Goal: Task Accomplishment & Management: Complete application form

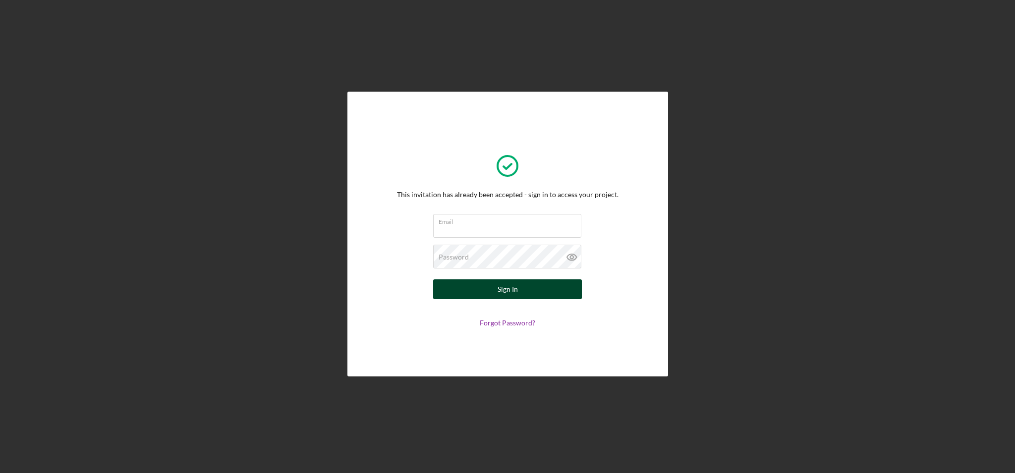
type input "[PERSON_NAME][EMAIL_ADDRESS][DOMAIN_NAME]"
click at [506, 293] on div "Sign In" at bounding box center [508, 290] width 20 height 20
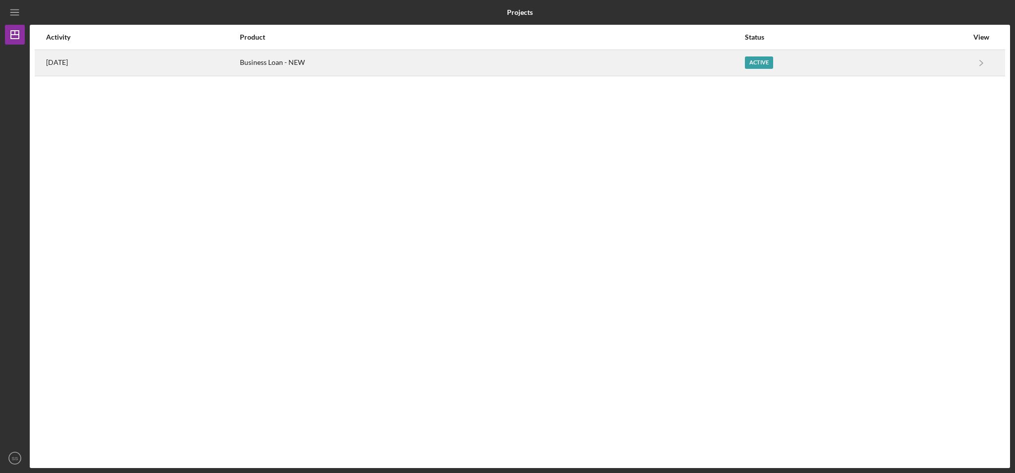
click at [313, 63] on div "Business Loan - NEW" at bounding box center [492, 63] width 504 height 25
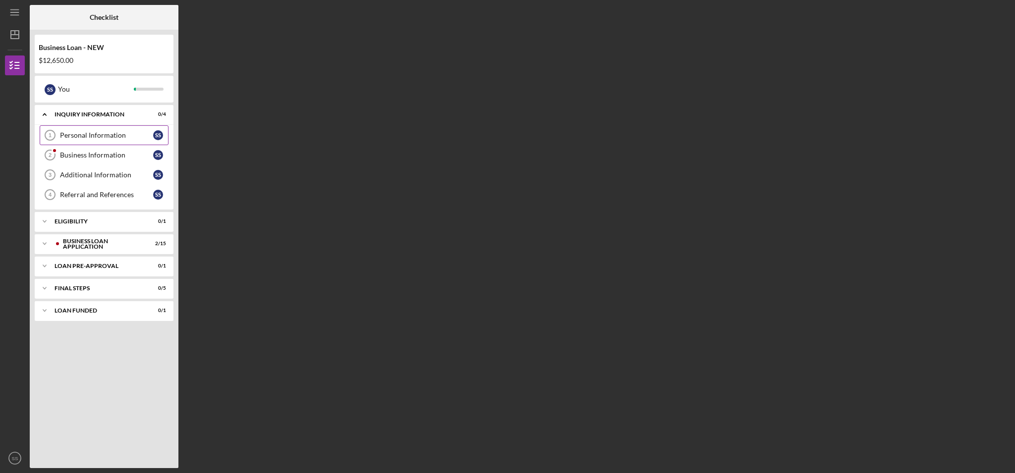
click at [108, 138] on div "Personal Information" at bounding box center [106, 135] width 93 height 8
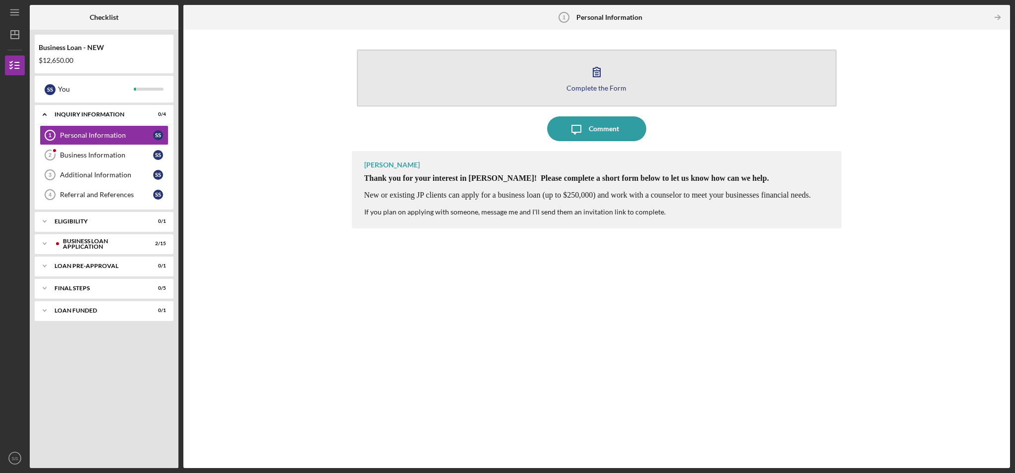
click at [603, 84] on div "Complete the Form" at bounding box center [596, 87] width 60 height 7
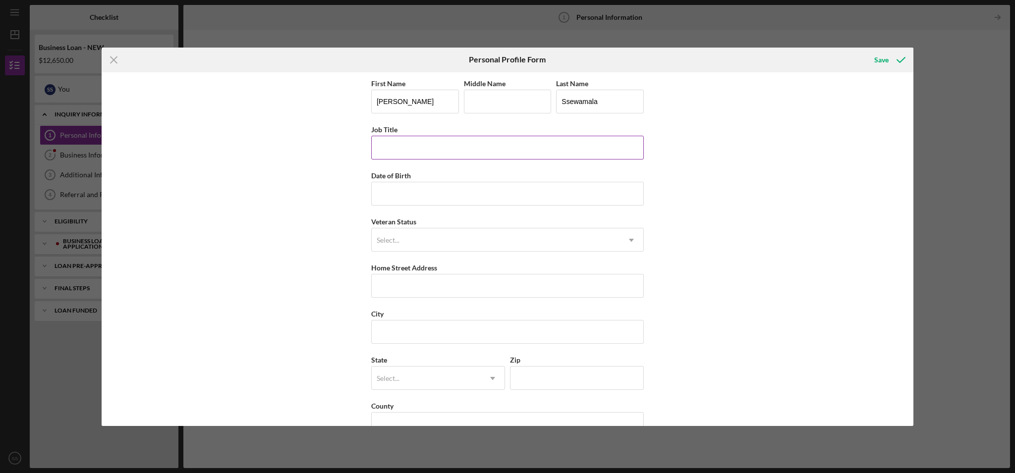
scroll to position [2, 0]
click at [455, 149] on input "Job Title" at bounding box center [507, 146] width 273 height 24
click at [432, 192] on input "Date of Birth" at bounding box center [507, 192] width 273 height 24
type input "[DATE]"
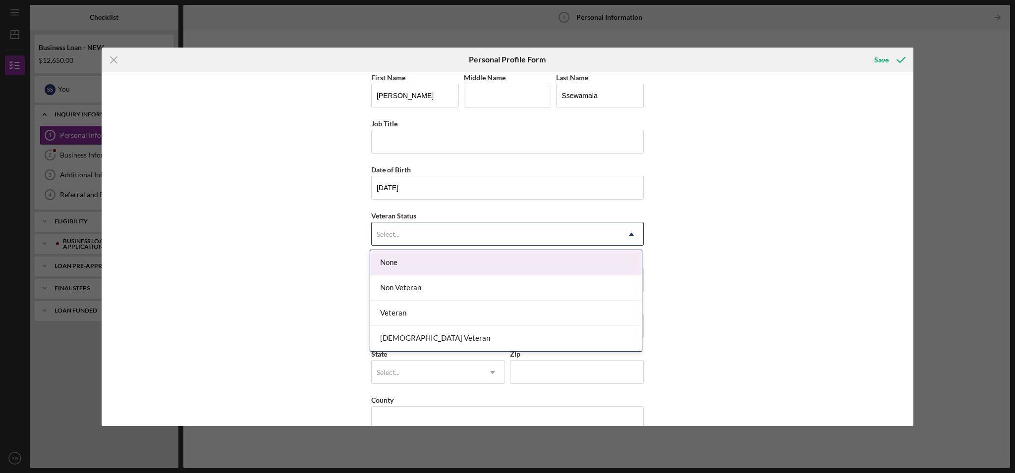
click at [421, 231] on div "Select..." at bounding box center [496, 234] width 248 height 23
click at [419, 259] on div "None" at bounding box center [506, 262] width 272 height 25
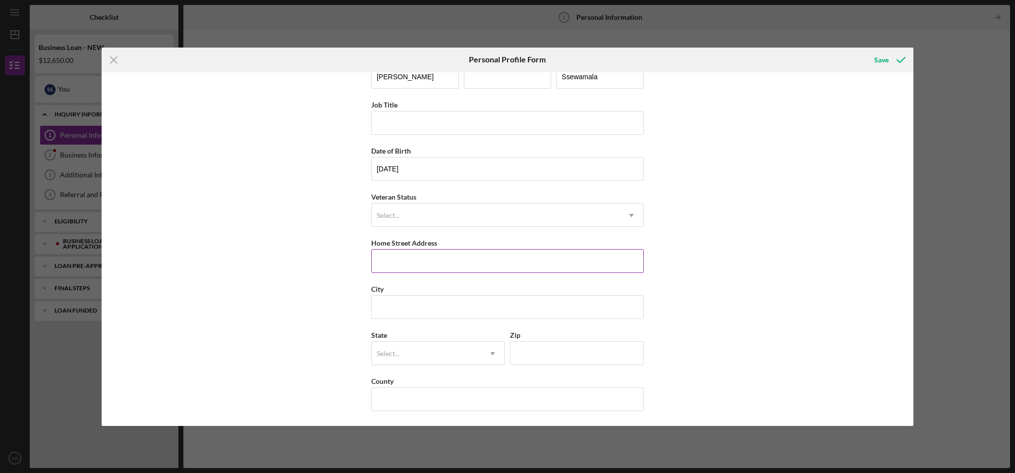
scroll to position [25, 0]
click at [433, 257] on input "Home Street Address" at bounding box center [507, 261] width 273 height 24
type input "7"
type input "[STREET_ADDRESS]"
type input "s"
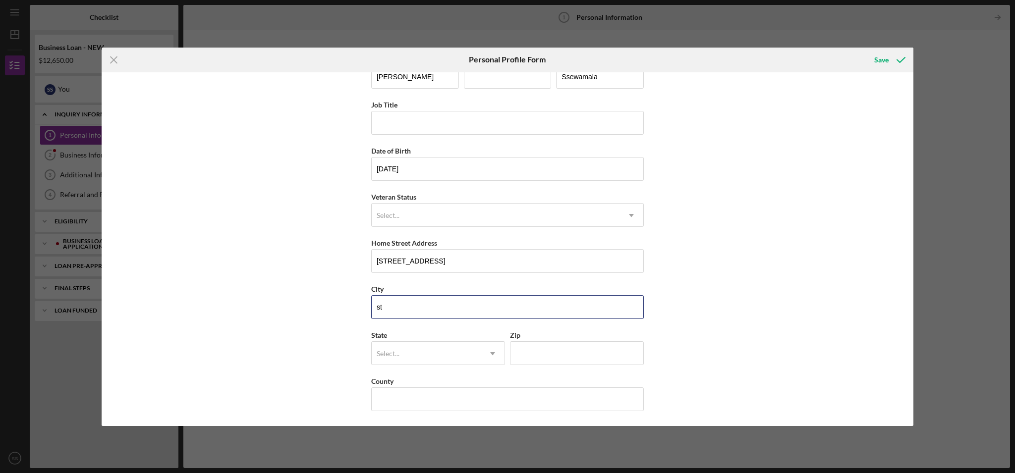
type input "s"
type input "[GEOGRAPHIC_DATA][PERSON_NAME]"
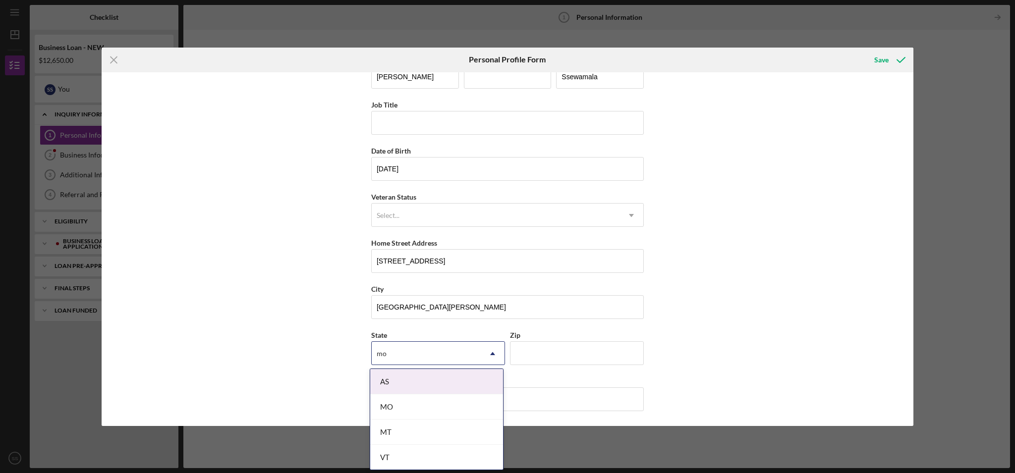
type input "m"
type input "MO"
click at [490, 350] on icon "Icon/Dropdown Arrow" at bounding box center [493, 354] width 24 height 24
click at [441, 411] on div "MO" at bounding box center [436, 410] width 133 height 25
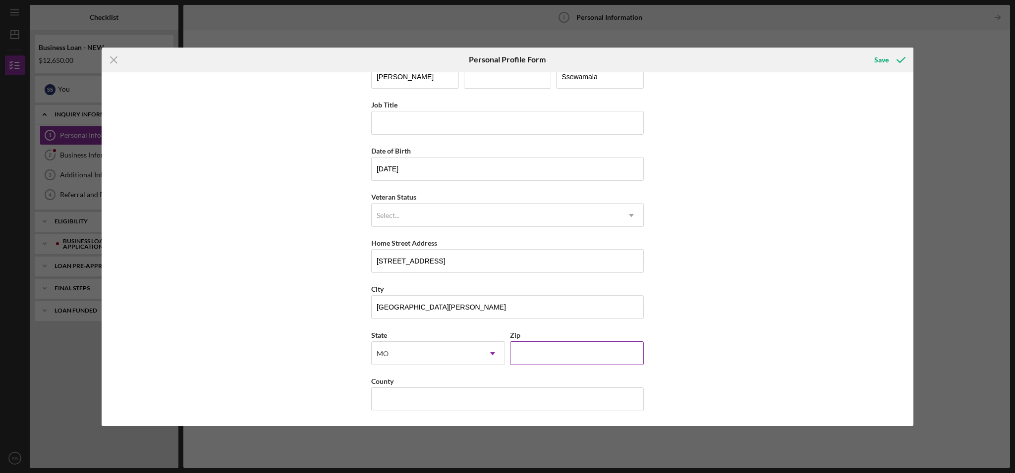
click at [560, 356] on input "Zip" at bounding box center [577, 353] width 134 height 24
type input "63108"
click at [438, 401] on input "County" at bounding box center [507, 400] width 273 height 24
type input "[GEOGRAPHIC_DATA][PERSON_NAME]"
click at [881, 60] on div "Save" at bounding box center [881, 60] width 14 height 20
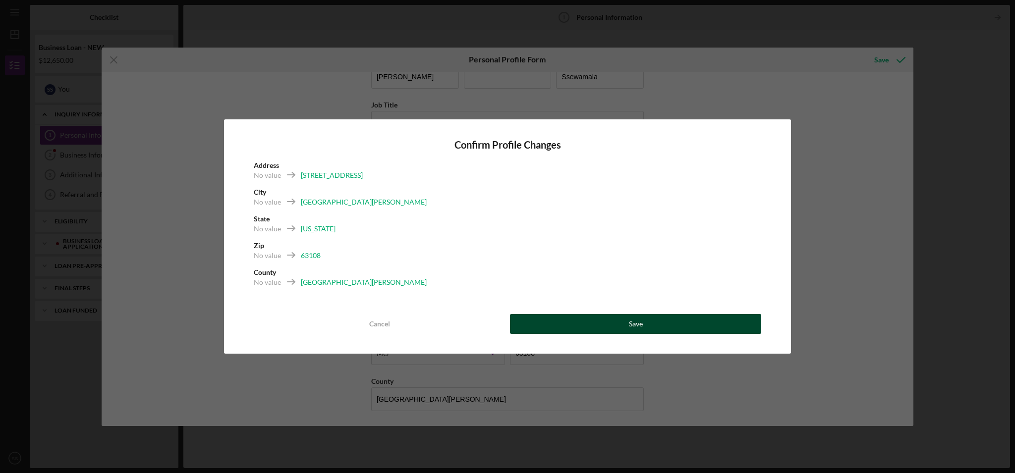
click at [622, 325] on button "Save" at bounding box center [635, 324] width 251 height 20
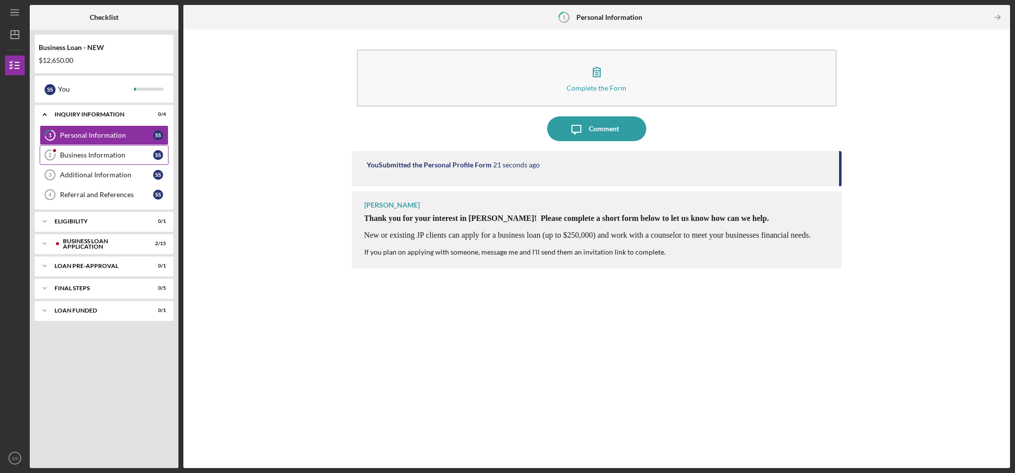
click at [97, 155] on div "Business Information" at bounding box center [106, 155] width 93 height 8
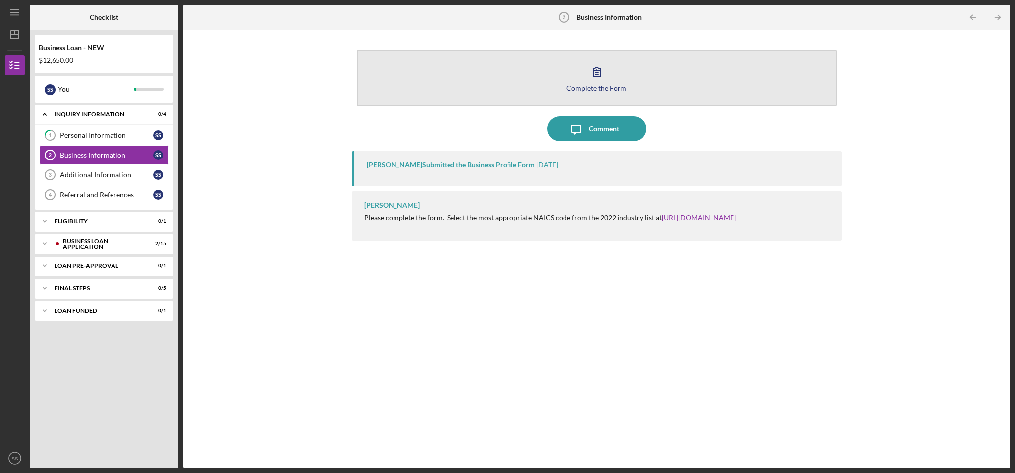
click at [606, 87] on div "Complete the Form" at bounding box center [596, 87] width 60 height 7
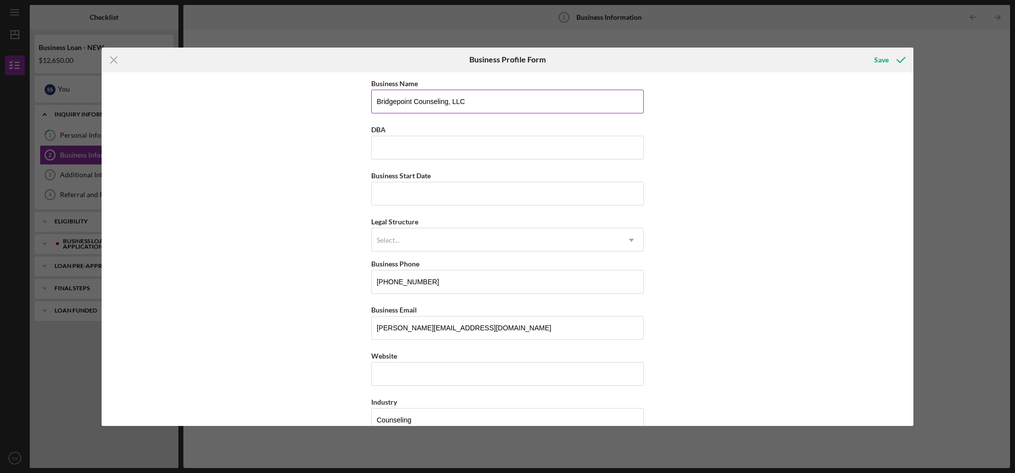
click at [398, 101] on input "Bridgepoint Counseling, LLC" at bounding box center [507, 102] width 273 height 24
type input "BridgePoint Counseling, LLC"
click at [411, 196] on input "Business Start Date" at bounding box center [507, 194] width 273 height 24
click at [392, 195] on input "Business Start Date" at bounding box center [507, 194] width 273 height 24
click at [392, 195] on input "[DATE]" at bounding box center [507, 194] width 273 height 24
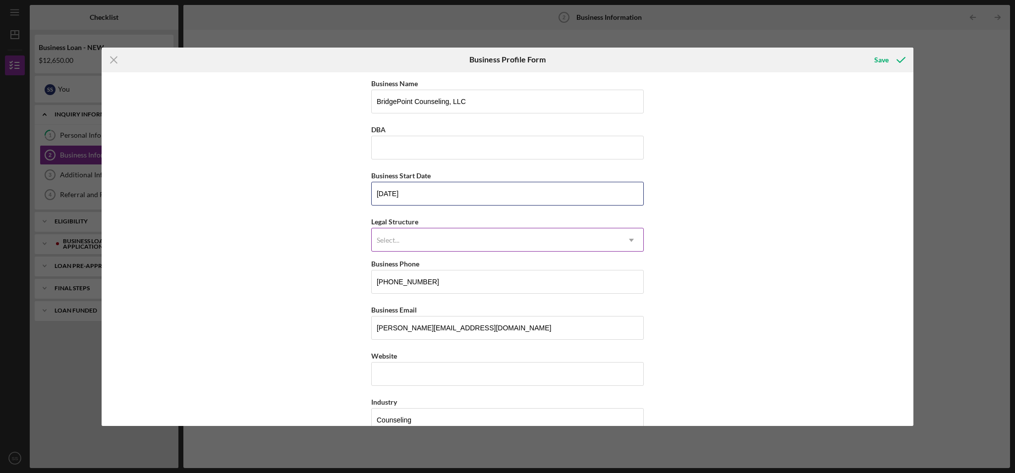
type input "[DATE]"
click at [433, 238] on div "Select..." at bounding box center [496, 240] width 248 height 23
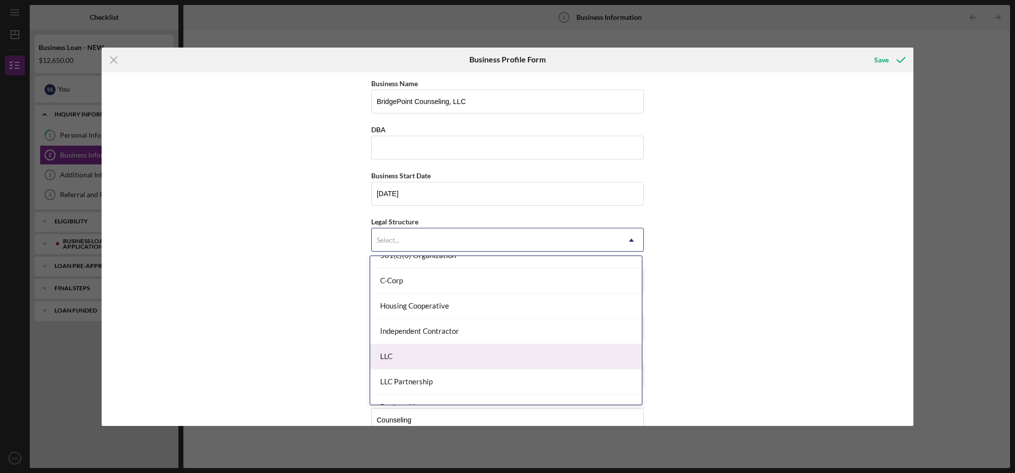
scroll to position [90, 0]
click at [532, 355] on div "LLC" at bounding box center [506, 355] width 272 height 25
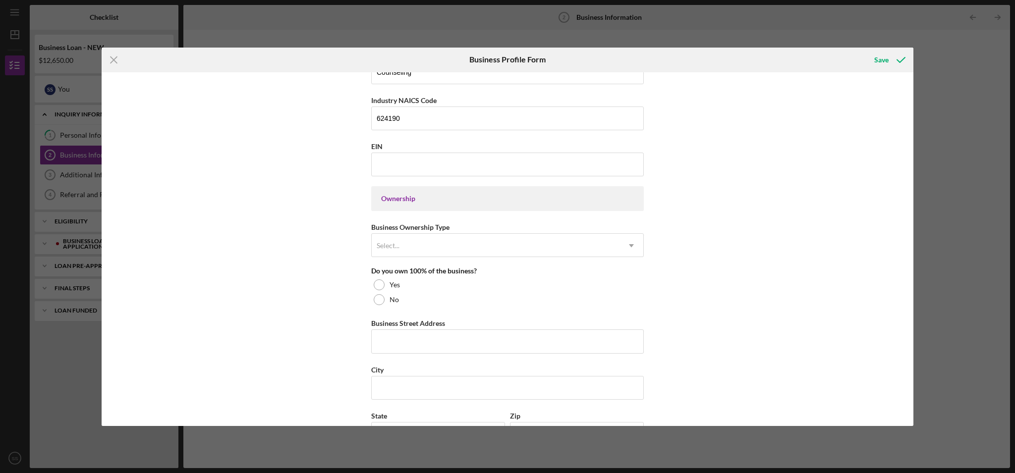
scroll to position [351, 0]
click at [394, 159] on input "EIN" at bounding box center [507, 162] width 273 height 24
type input "[US_EMPLOYER_IDENTIFICATION_NUMBER]"
click at [431, 199] on div "Ownership" at bounding box center [507, 196] width 253 height 8
click at [415, 241] on div "Select..." at bounding box center [496, 242] width 248 height 23
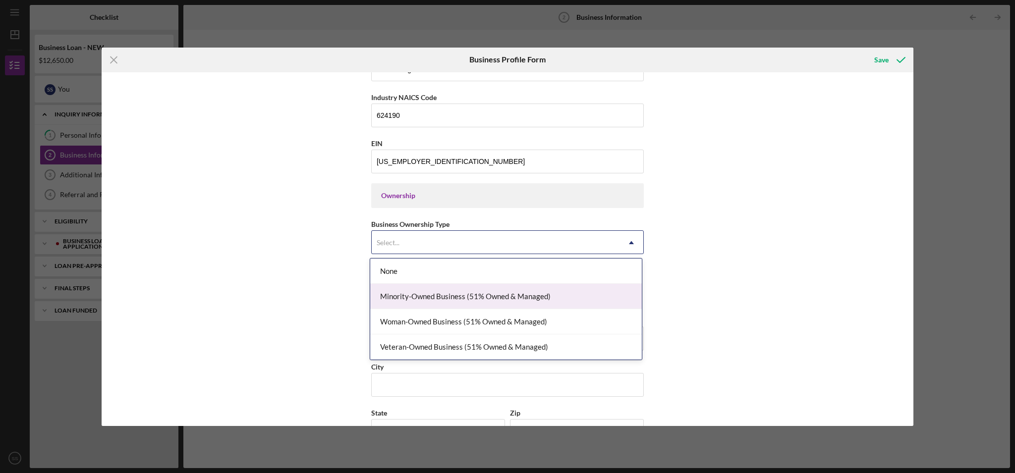
click at [441, 292] on div "Minority-Owned Business (51% Owned & Managed)" at bounding box center [506, 296] width 272 height 25
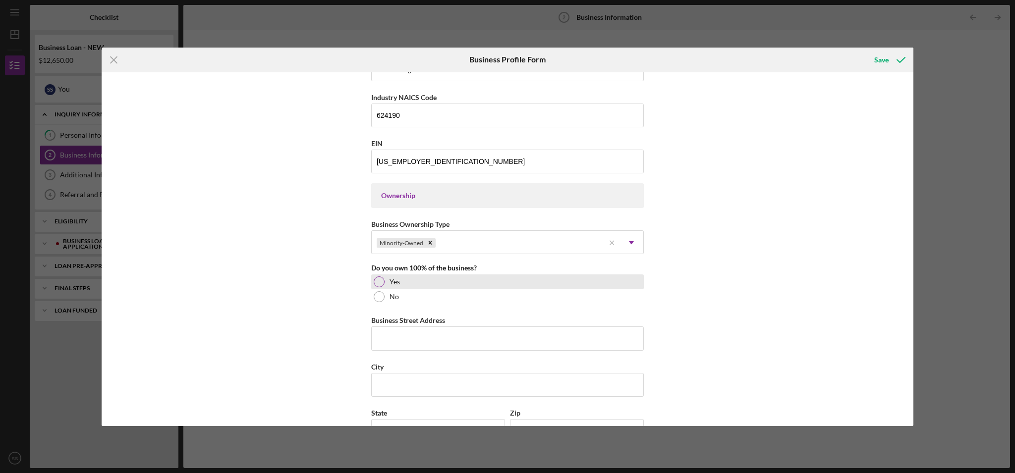
click at [384, 283] on div "Yes" at bounding box center [507, 282] width 273 height 15
click at [423, 338] on input "Business Street Address" at bounding box center [507, 339] width 273 height 24
type input "[STREET_ADDRESS]"
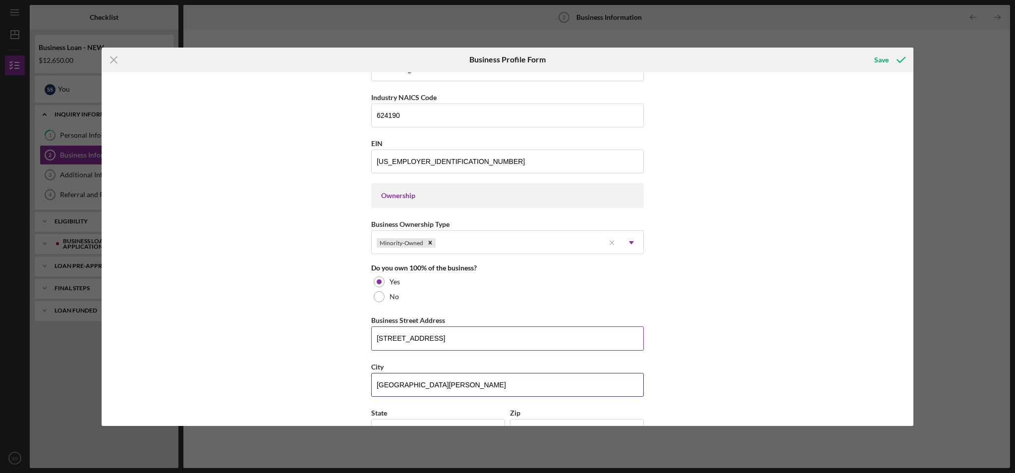
type input "[GEOGRAPHIC_DATA][PERSON_NAME]"
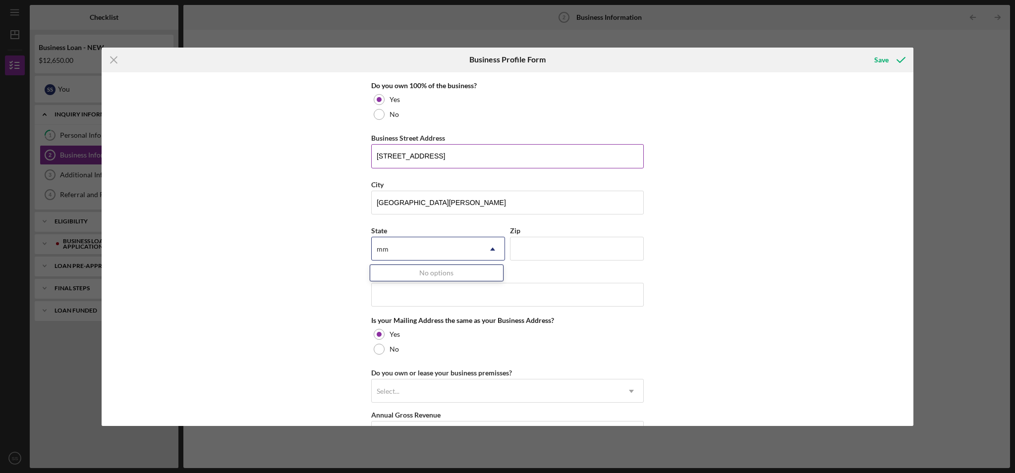
type input "m"
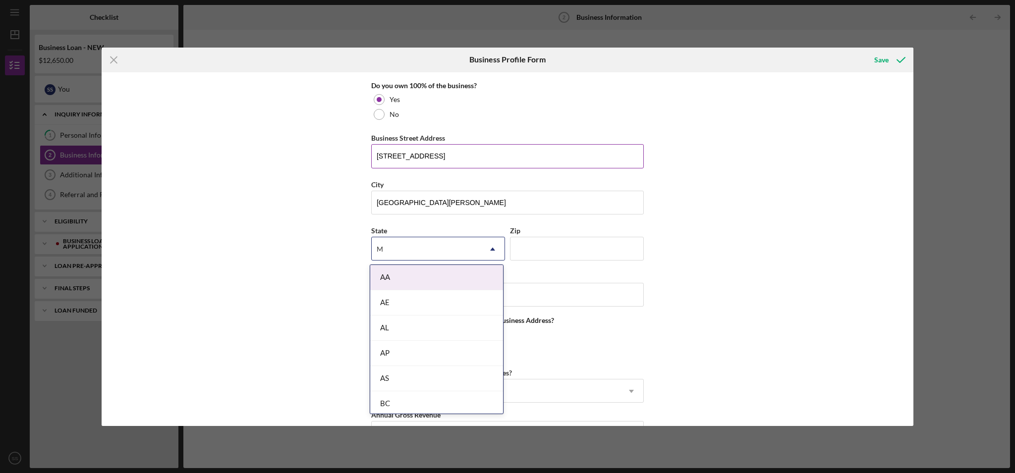
type input "MO"
click at [489, 247] on icon "Icon/Dropdown Arrow" at bounding box center [493, 249] width 24 height 24
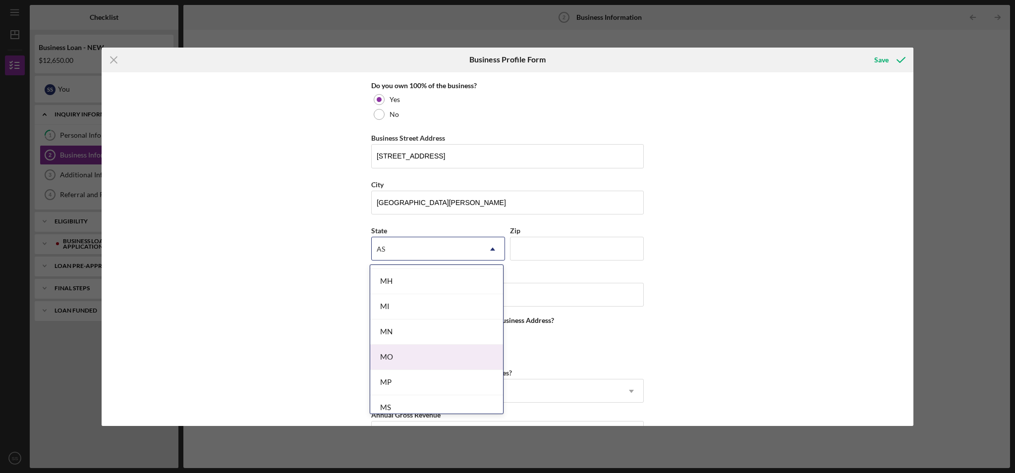
click at [446, 360] on div "MO" at bounding box center [436, 357] width 133 height 25
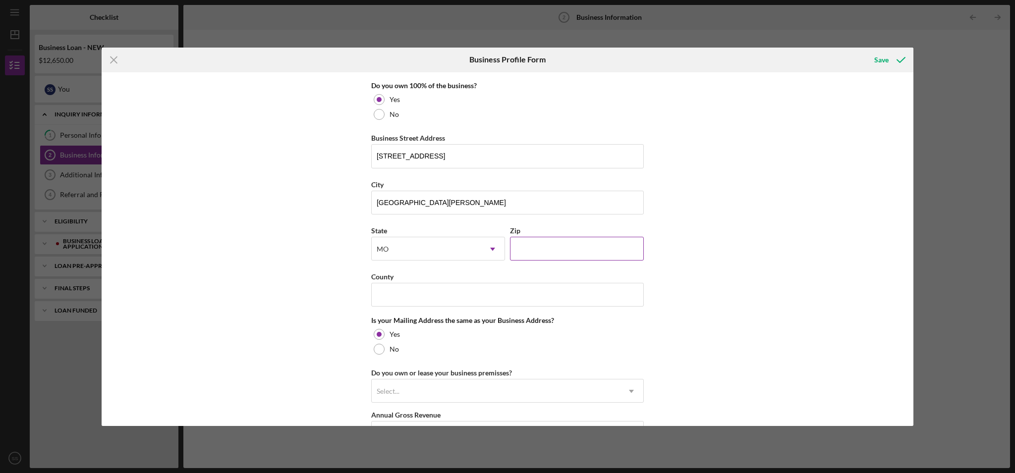
click at [559, 248] on input "Zip" at bounding box center [577, 249] width 134 height 24
type input "63108"
click at [444, 291] on input "County" at bounding box center [507, 295] width 273 height 24
type input "F"
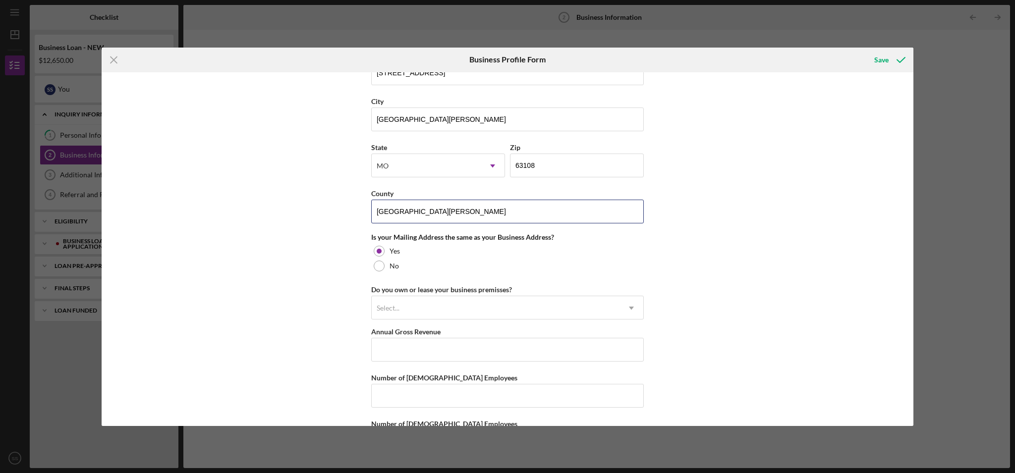
scroll to position [659, 0]
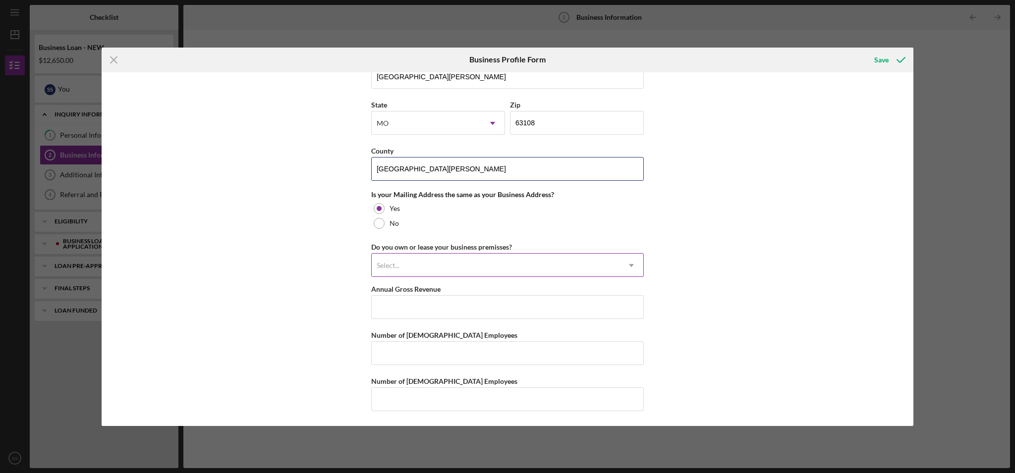
type input "[GEOGRAPHIC_DATA][PERSON_NAME]"
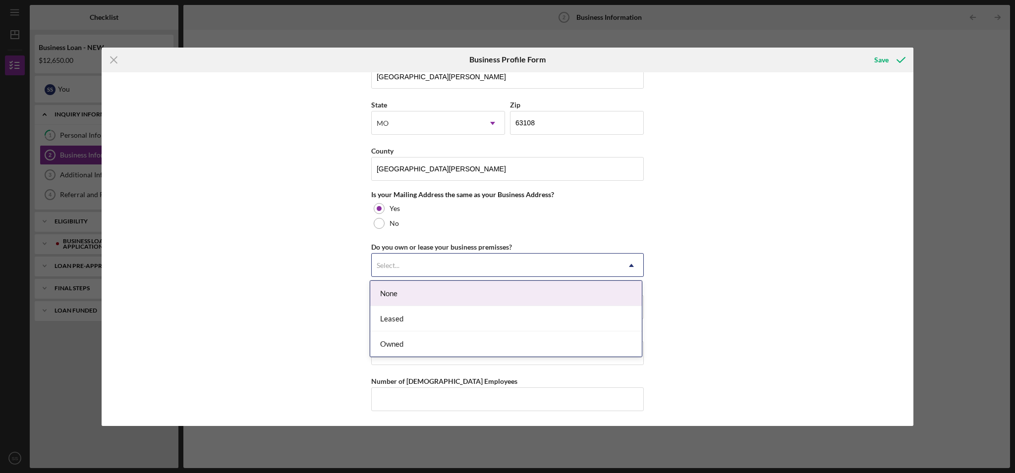
click at [468, 263] on div "Select..." at bounding box center [496, 265] width 248 height 23
click at [428, 296] on div "None" at bounding box center [506, 293] width 272 height 25
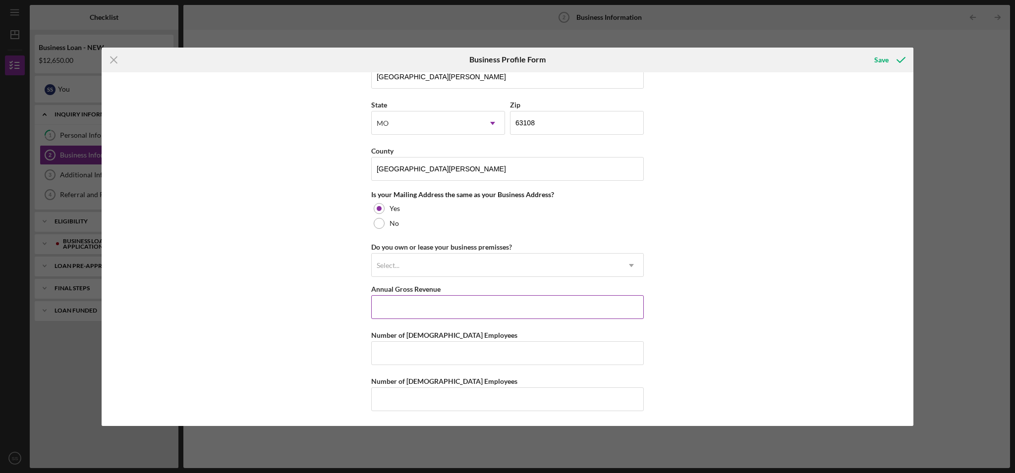
click at [411, 307] on input "Annual Gross Revenue" at bounding box center [507, 307] width 273 height 24
type input "$0"
click at [421, 350] on input "Number of [DEMOGRAPHIC_DATA] Employees" at bounding box center [507, 353] width 273 height 24
type input "1"
click at [731, 378] on div "Business Name BridgePoint Counseling, LLC DBA Business Start Date [DATE] Legal …" at bounding box center [508, 249] width 812 height 354
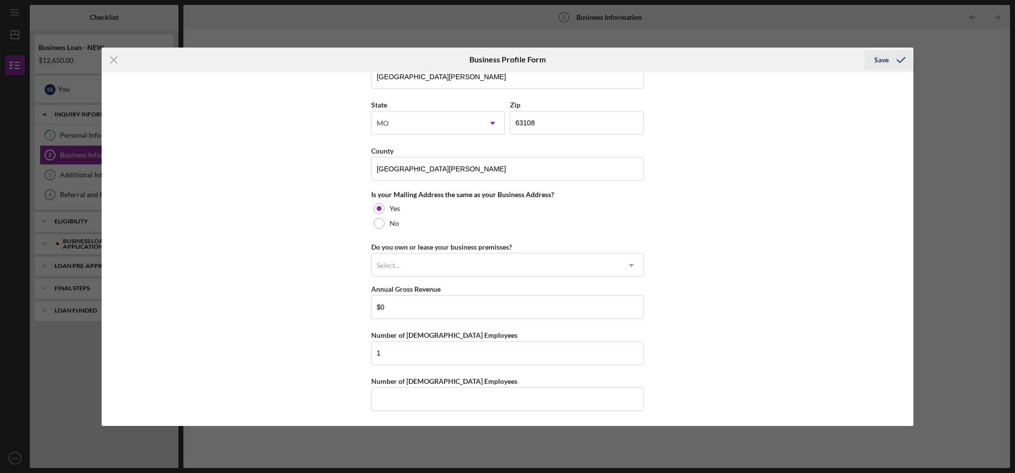
click at [884, 60] on div "Save" at bounding box center [881, 60] width 14 height 20
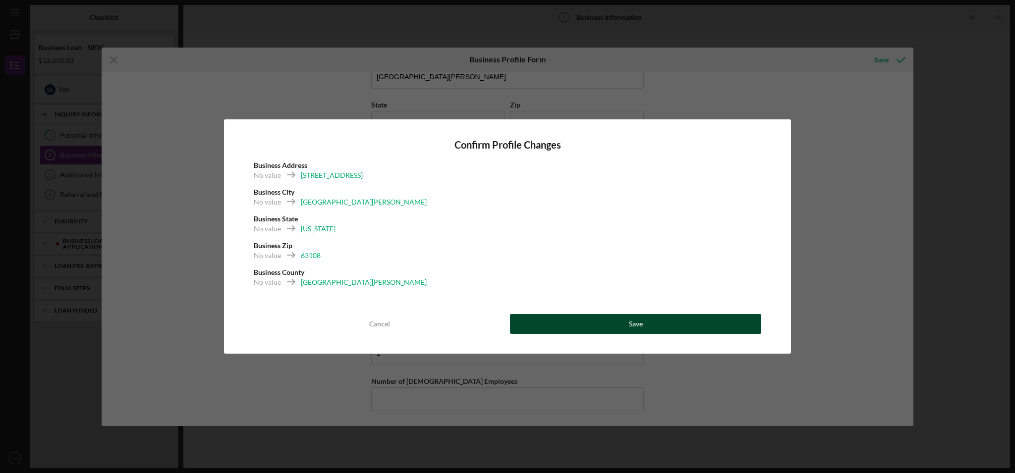
click at [614, 328] on button "Save" at bounding box center [635, 324] width 251 height 20
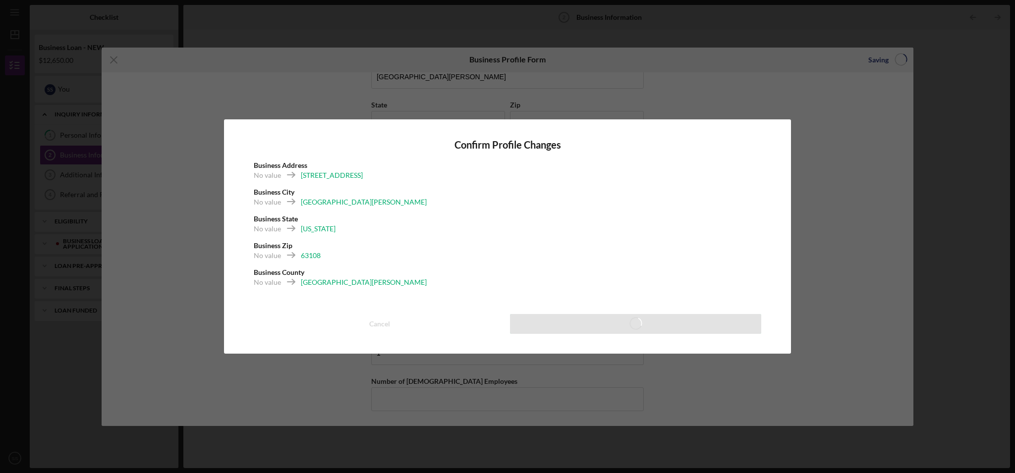
type input "Bridgepoint Counseling, LLC"
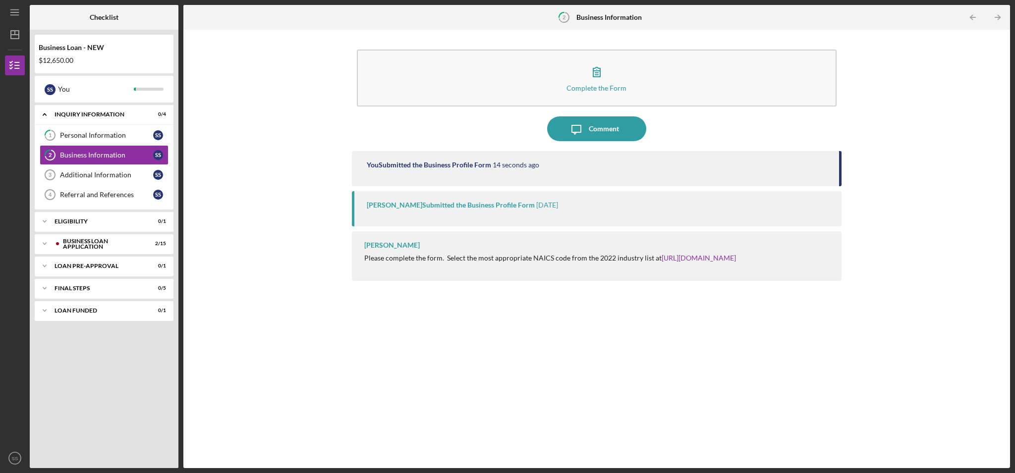
click at [550, 207] on time "[DATE]" at bounding box center [547, 205] width 22 height 8
click at [96, 176] on div "Additional Information" at bounding box center [106, 175] width 93 height 8
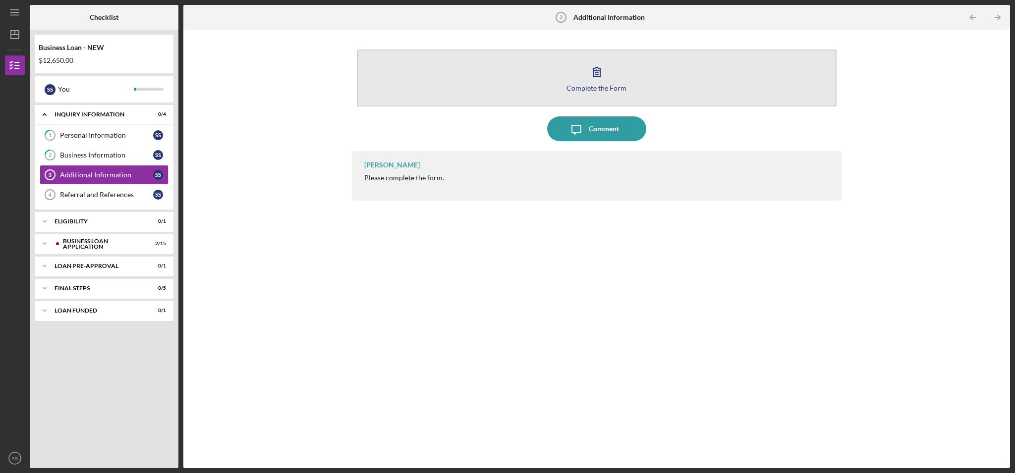
click at [592, 78] on icon "button" at bounding box center [596, 71] width 25 height 25
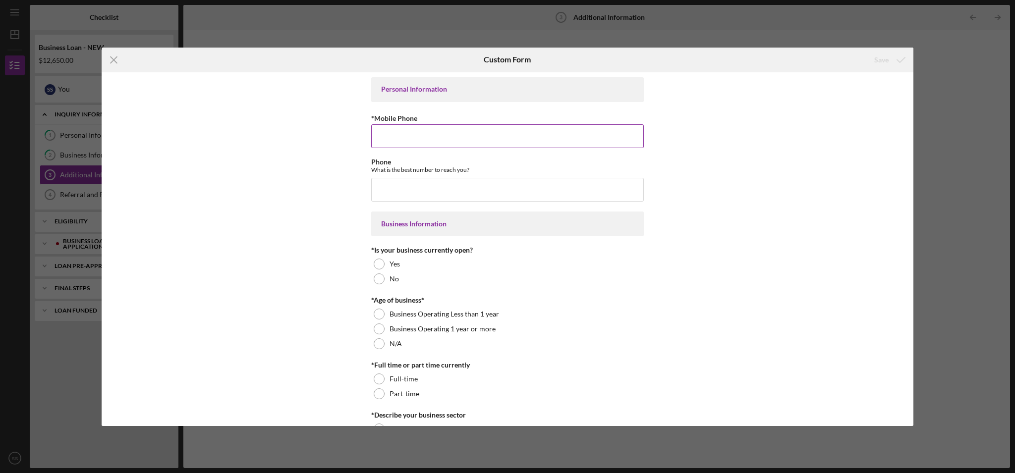
click at [422, 139] on input "*Mobile Phone" at bounding box center [507, 136] width 273 height 24
type input "[PHONE_NUMBER]"
click at [397, 192] on input "Phone" at bounding box center [507, 190] width 273 height 24
click at [400, 189] on input "Phone" at bounding box center [507, 190] width 273 height 24
click at [381, 281] on div at bounding box center [379, 279] width 11 height 11
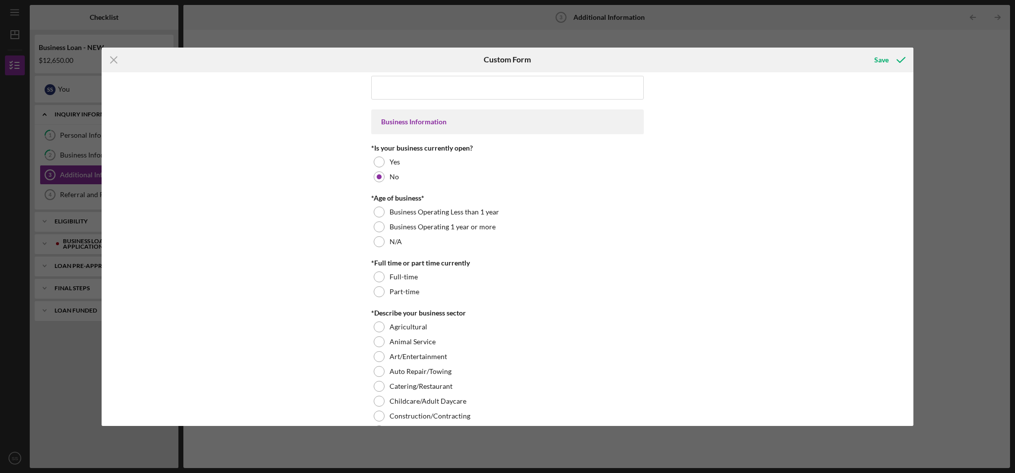
scroll to position [103, 0]
drag, startPoint x: 375, startPoint y: 212, endPoint x: 416, endPoint y: 216, distance: 41.3
click at [375, 212] on div at bounding box center [379, 211] width 11 height 11
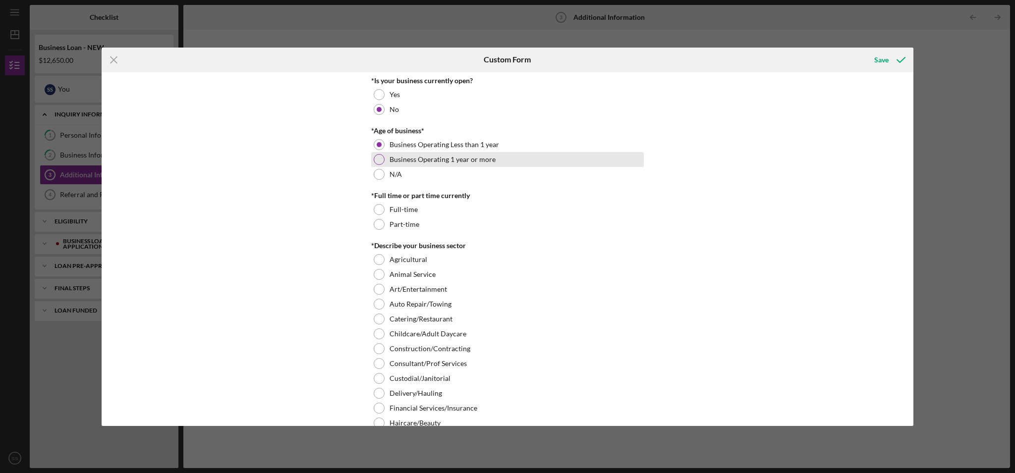
scroll to position [173, 0]
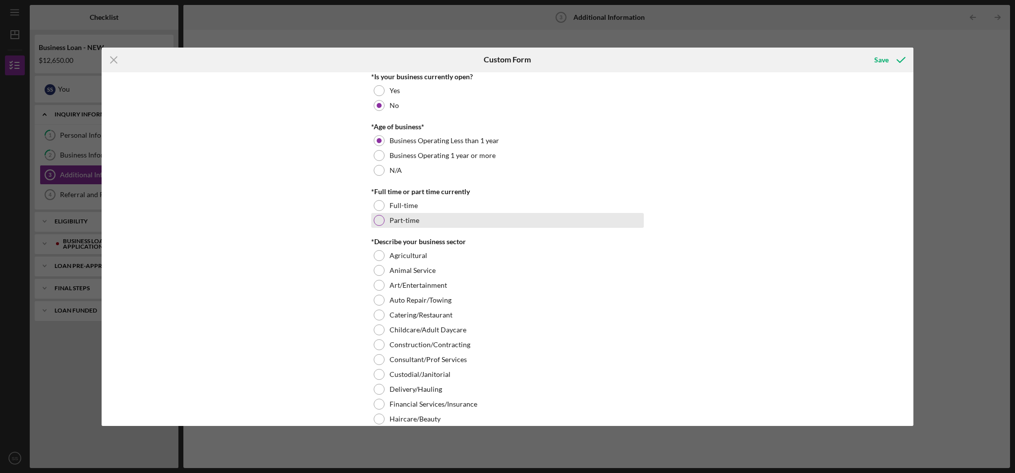
click at [381, 223] on div at bounding box center [379, 220] width 11 height 11
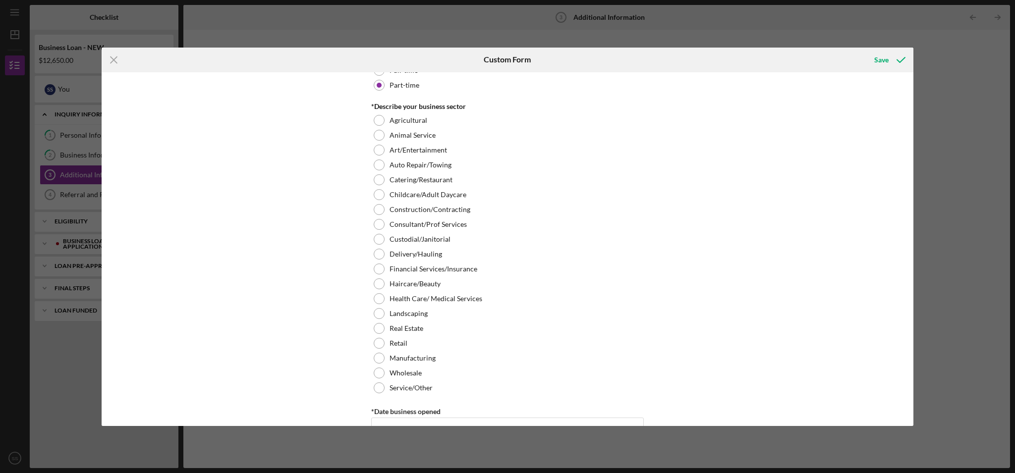
scroll to position [308, 0]
click at [378, 301] on div at bounding box center [379, 299] width 11 height 11
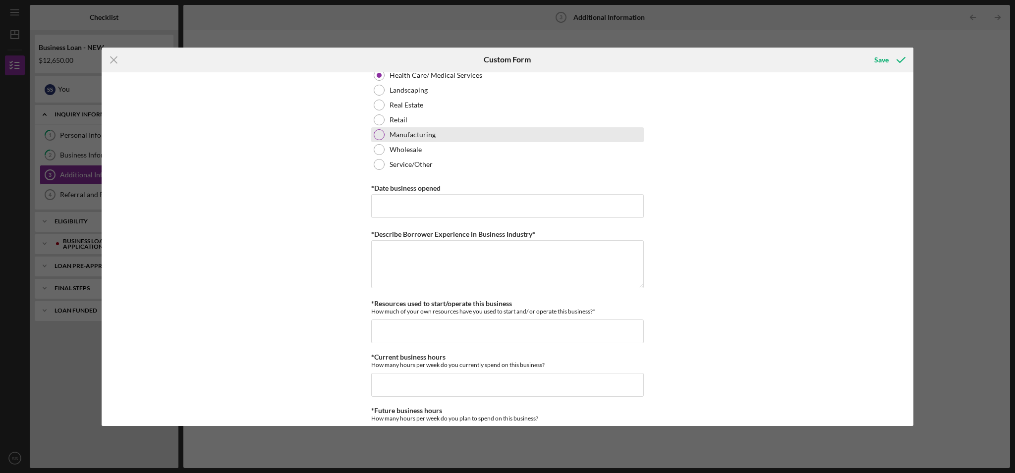
scroll to position [544, 0]
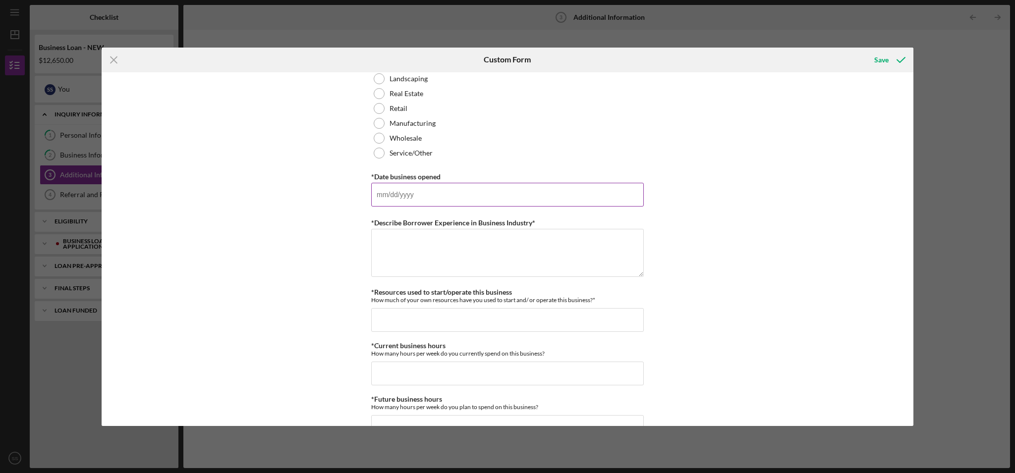
click at [375, 189] on input "*Date business opened" at bounding box center [507, 195] width 273 height 24
type input "[DATE]"
click at [445, 255] on textarea "*Describe Borrower Experience in Business Industry*" at bounding box center [507, 253] width 273 height 48
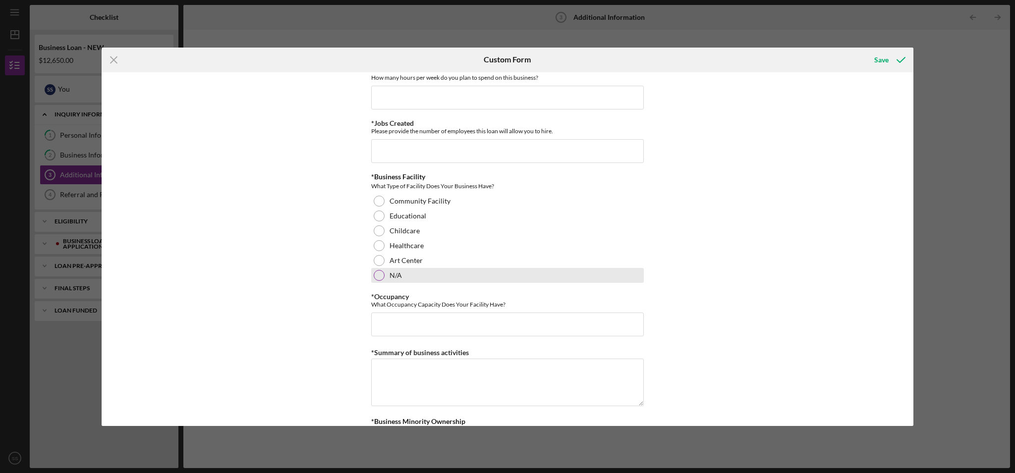
scroll to position [0, 0]
click at [378, 278] on div at bounding box center [379, 275] width 11 height 11
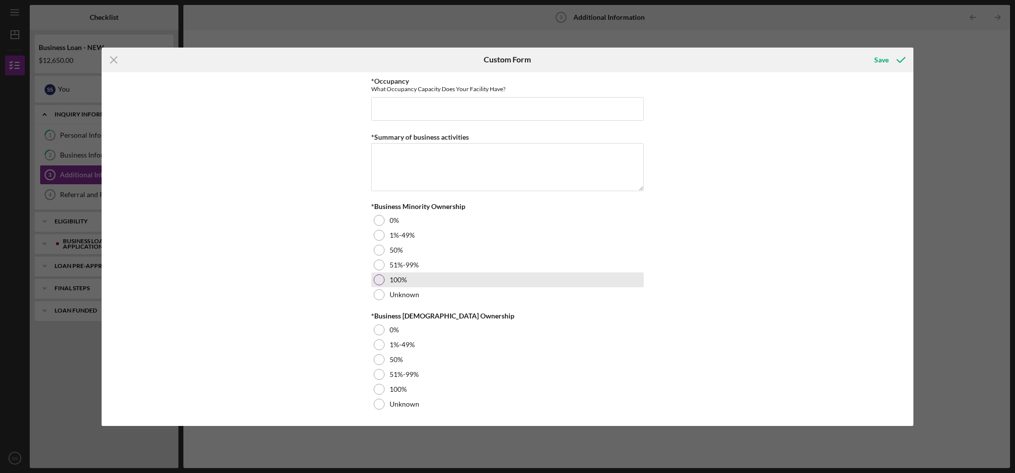
drag, startPoint x: 381, startPoint y: 279, endPoint x: 560, endPoint y: 274, distance: 179.0
click at [381, 279] on div at bounding box center [379, 280] width 11 height 11
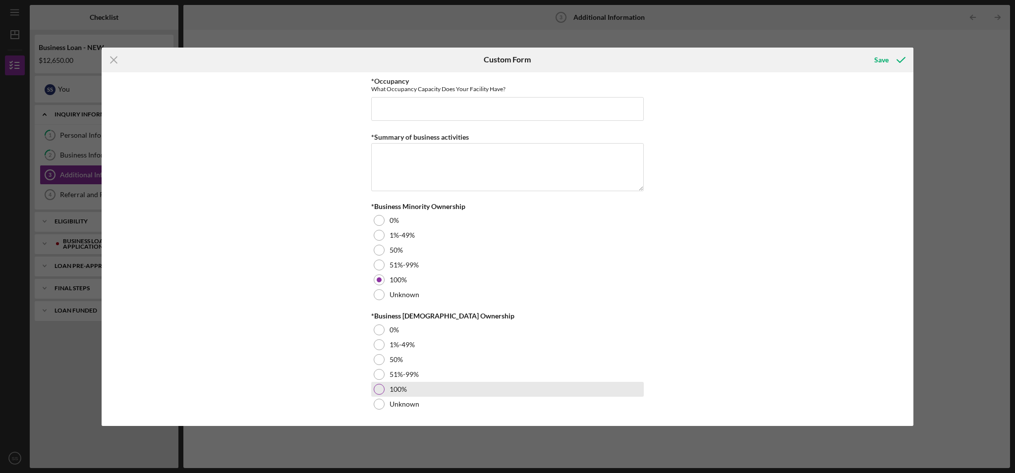
click at [379, 390] on div at bounding box center [379, 389] width 11 height 11
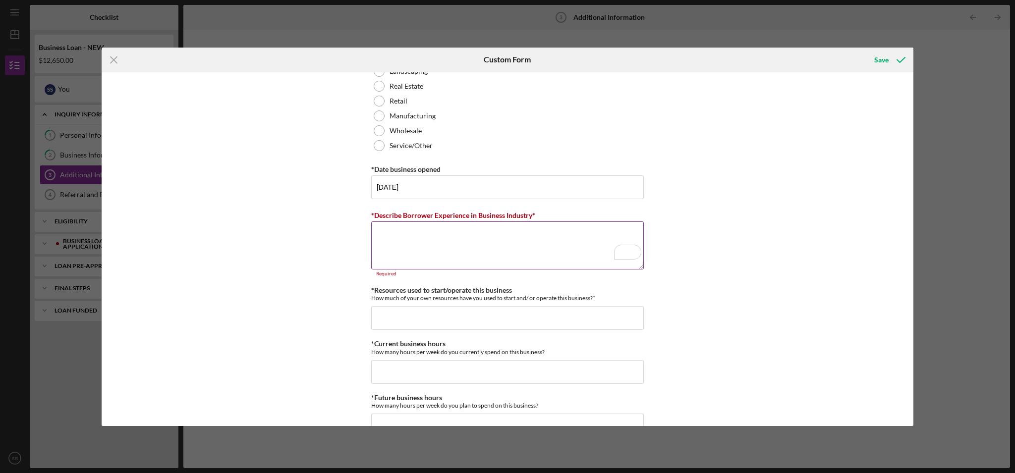
click at [392, 239] on textarea "*Describe Borrower Experience in Business Industry*" at bounding box center [507, 246] width 273 height 48
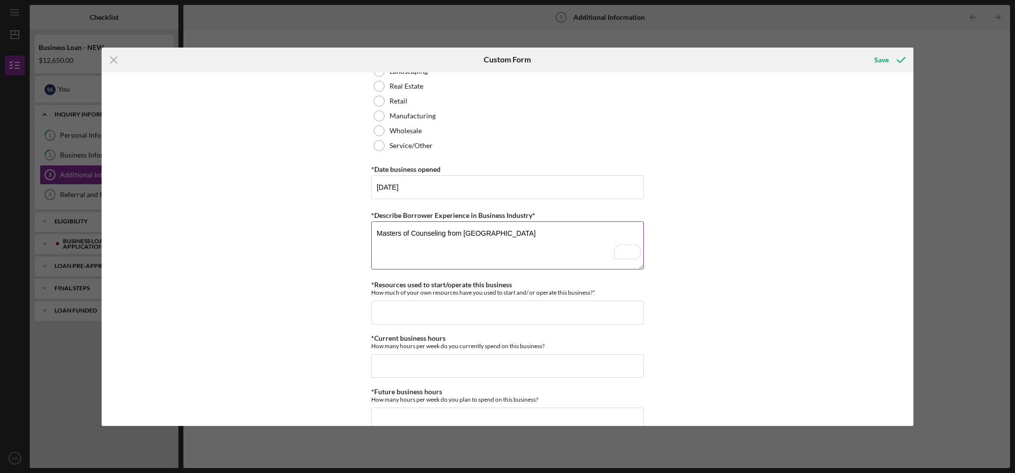
click at [498, 233] on textarea "Masters of Counseling from [GEOGRAPHIC_DATA]" at bounding box center [507, 246] width 273 height 48
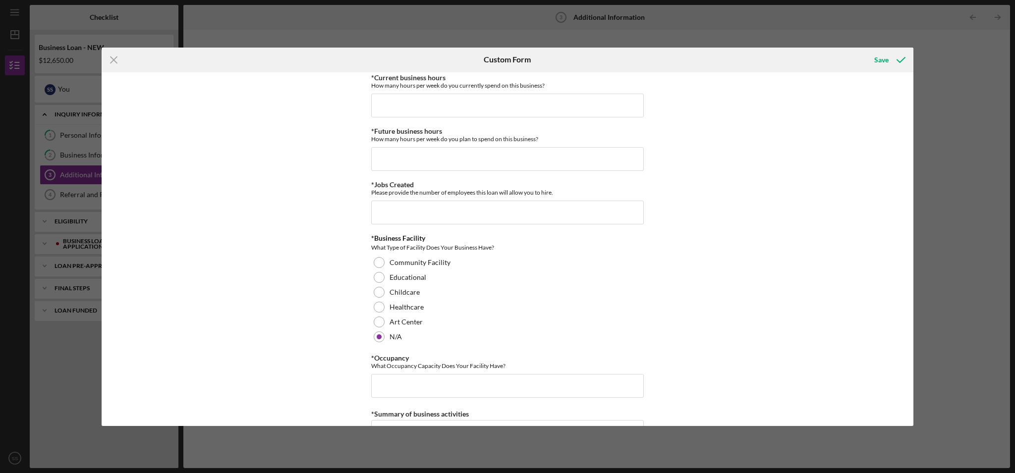
scroll to position [814, 0]
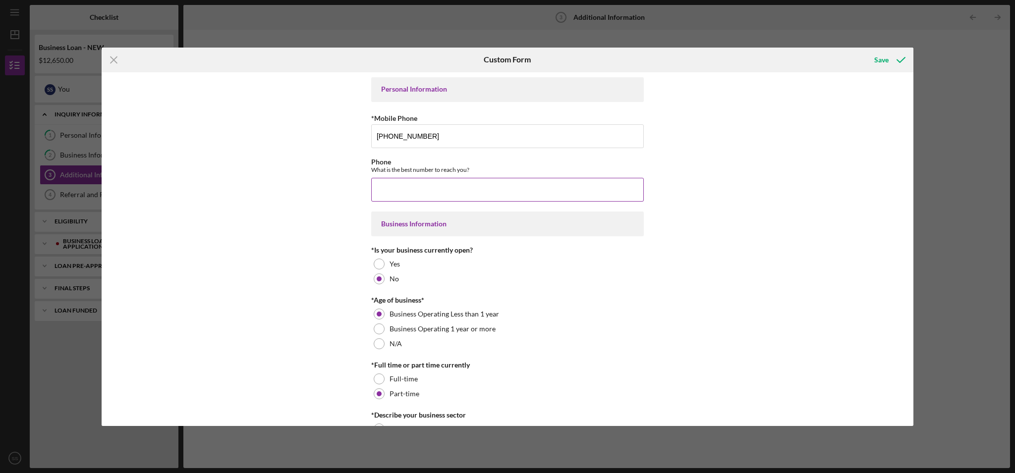
type textarea "Master's of Counseling from [GEOGRAPHIC_DATA]"
click at [394, 187] on input "Phone" at bounding box center [507, 190] width 273 height 24
type input "[PHONE_NUMBER]"
click at [768, 340] on div "Personal Information *Mobile Phone [PHONE_NUMBER] Phone What is the best number…" at bounding box center [508, 249] width 812 height 354
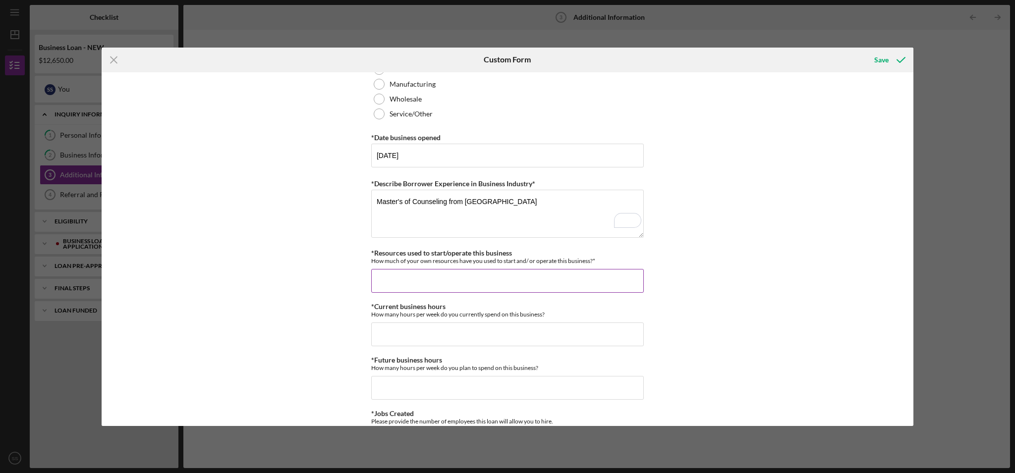
click at [384, 283] on input "*Resources used to start/operate this business" at bounding box center [507, 281] width 273 height 24
type input "$25,000"
click at [386, 332] on input "*Current business hours" at bounding box center [507, 335] width 273 height 24
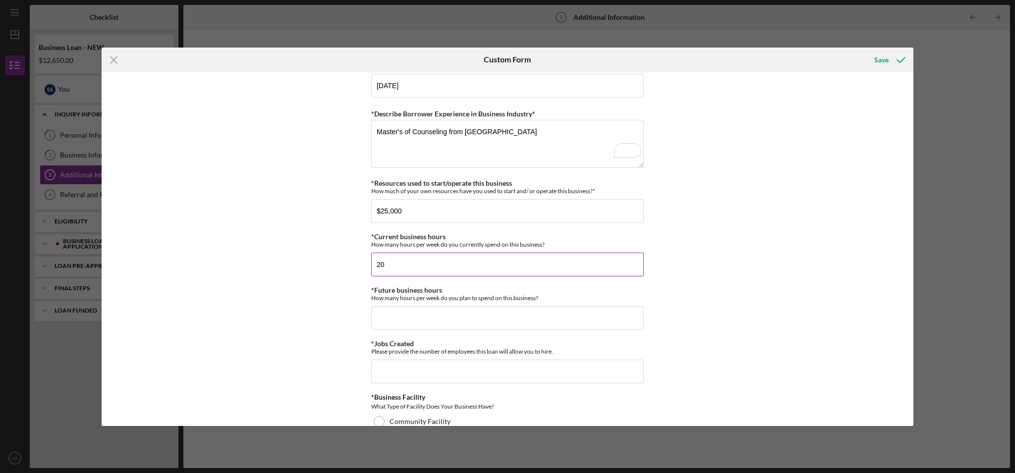
scroll to position [729, 0]
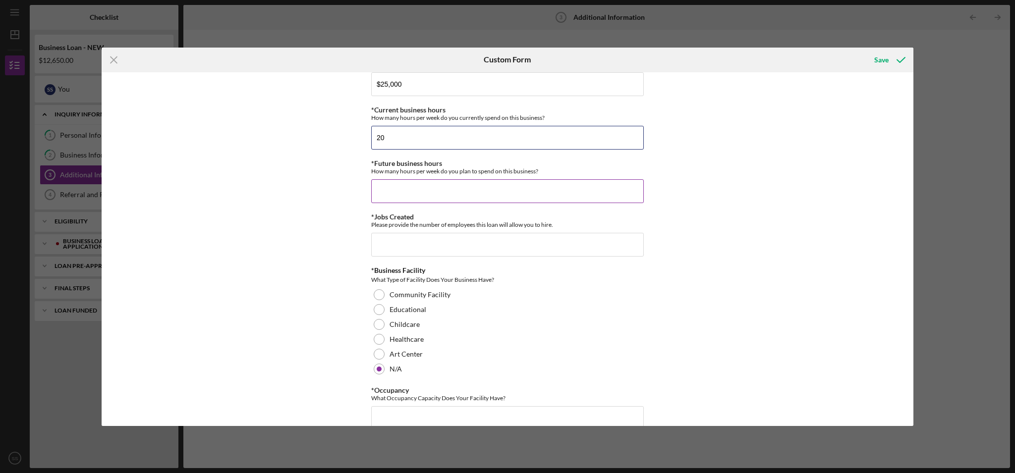
type input "20"
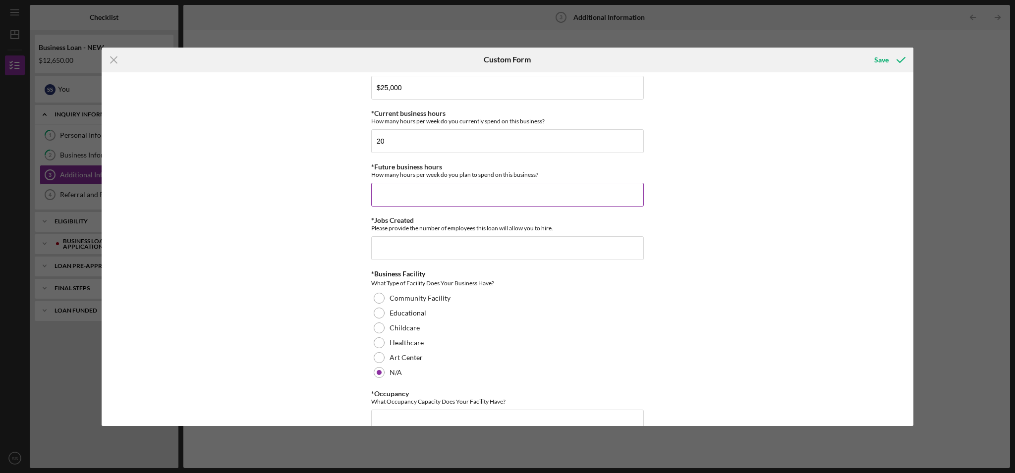
click at [387, 194] on input "*Future business hours" at bounding box center [507, 195] width 273 height 24
type input "40"
click at [398, 254] on input "*Jobs Created" at bounding box center [507, 248] width 273 height 24
type input "1"
click at [800, 262] on div "Personal Information *Mobile Phone [PHONE_NUMBER] Phone What is the best number…" at bounding box center [508, 249] width 812 height 354
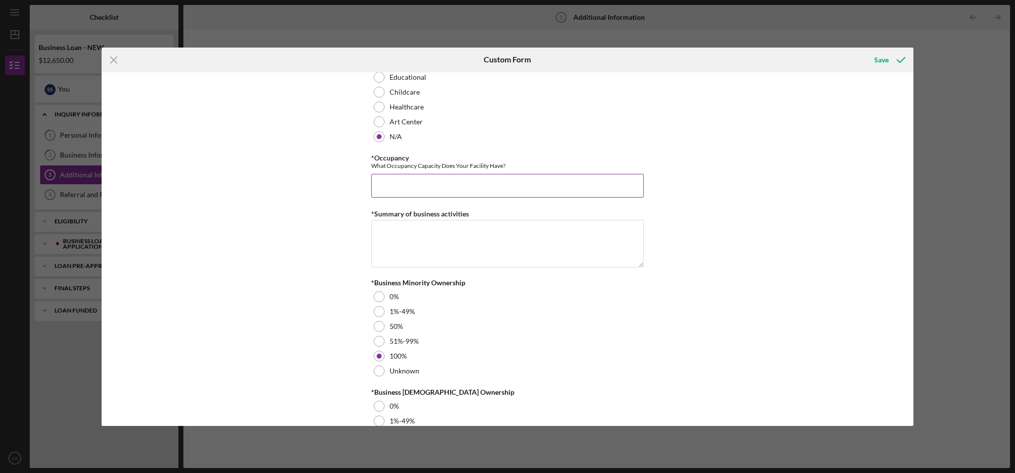
click at [387, 178] on input "*Occupancy" at bounding box center [507, 186] width 273 height 24
type input "1"
click at [379, 244] on textarea "*Summary of business activities" at bounding box center [507, 244] width 273 height 48
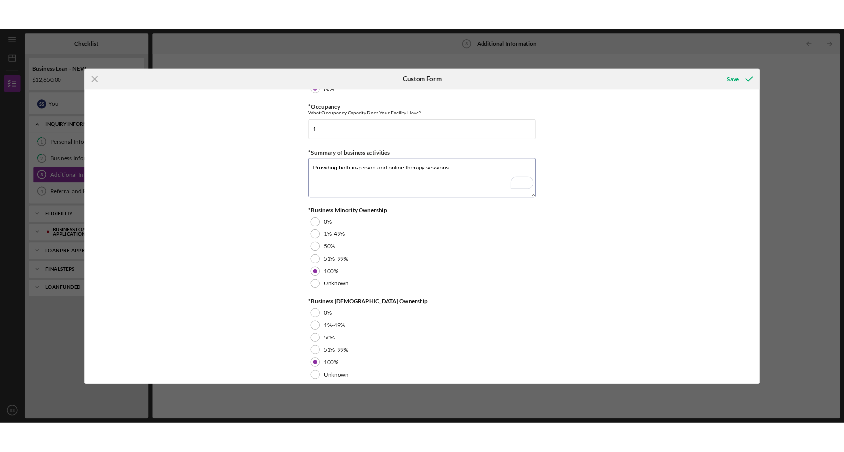
scroll to position [1089, 0]
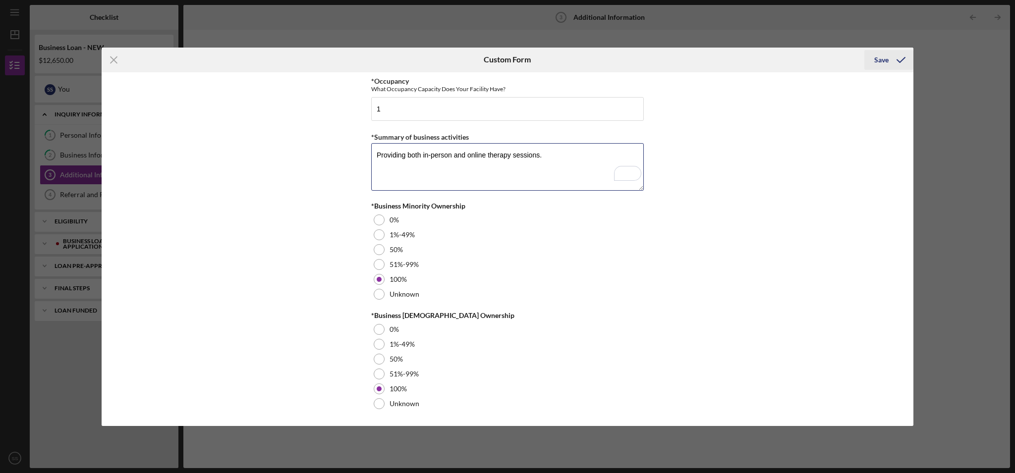
type textarea "Providing both in-person and online therapy sessions."
click at [883, 61] on div "Save" at bounding box center [881, 60] width 14 height 20
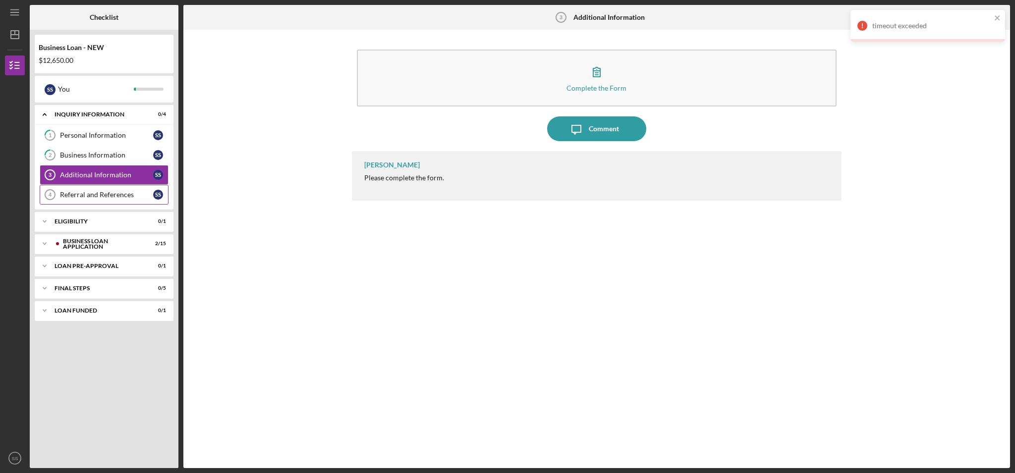
click at [117, 196] on div "Referral and References" at bounding box center [106, 195] width 93 height 8
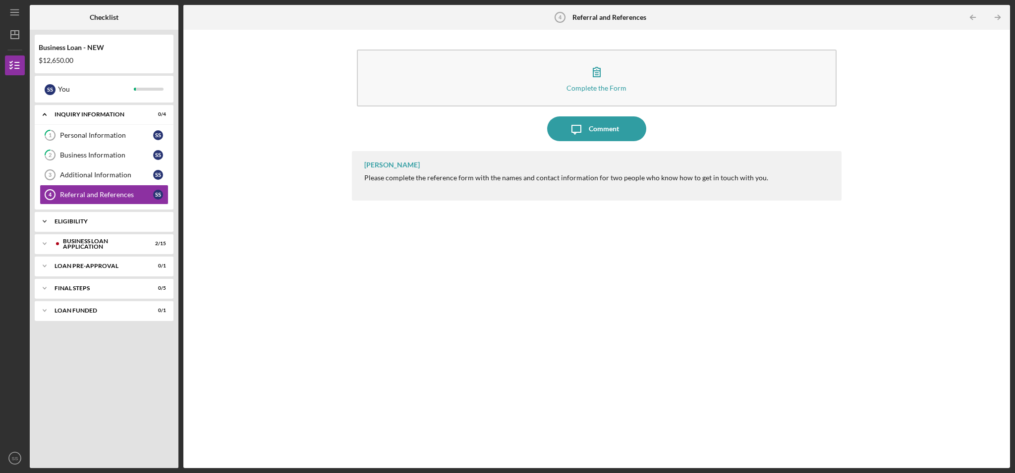
click at [122, 221] on div "ELIGIBILITY" at bounding box center [108, 222] width 107 height 6
click at [86, 221] on div "ELIGIBILITY" at bounding box center [108, 222] width 107 height 6
click at [89, 243] on div "Eligibility Phase" at bounding box center [106, 242] width 93 height 8
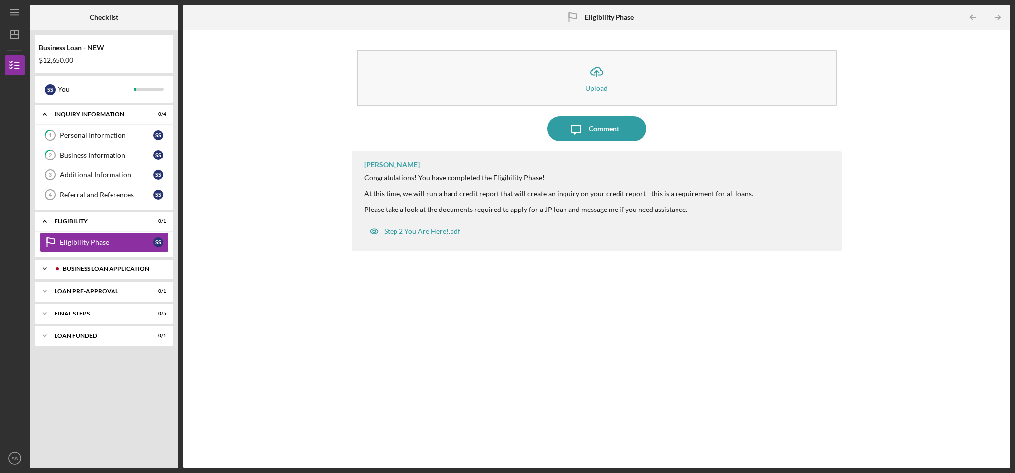
click at [92, 268] on div "BUSINESS LOAN APPLICATION" at bounding box center [112, 269] width 98 height 6
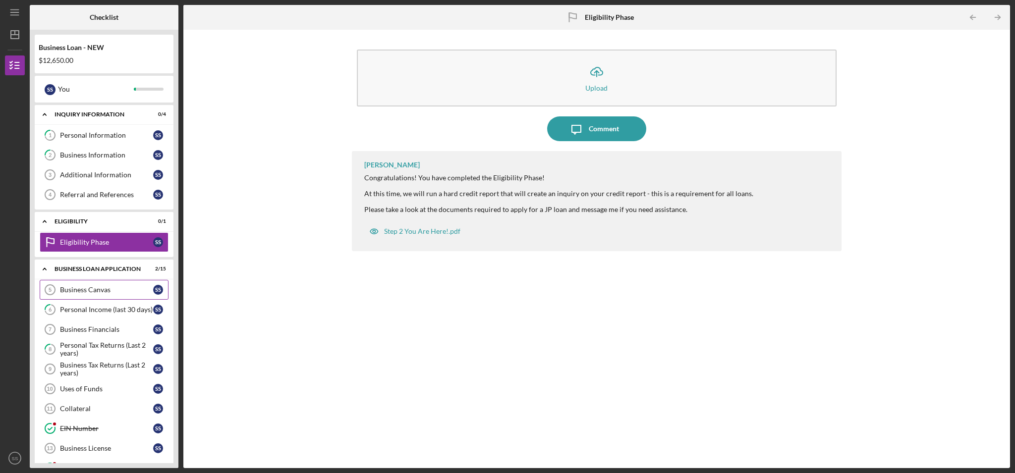
click at [103, 292] on div "Business Canvas" at bounding box center [106, 290] width 93 height 8
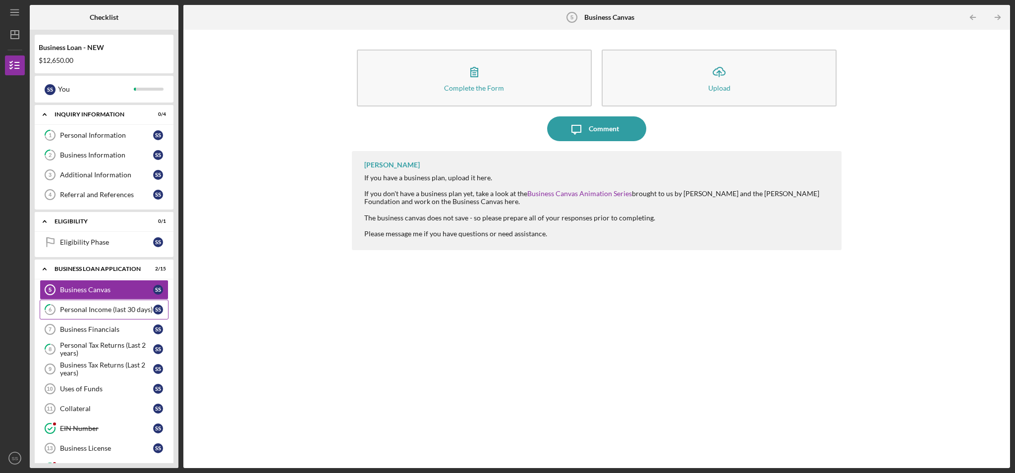
click at [102, 312] on div "Personal Income (last 30 days)" at bounding box center [106, 310] width 93 height 8
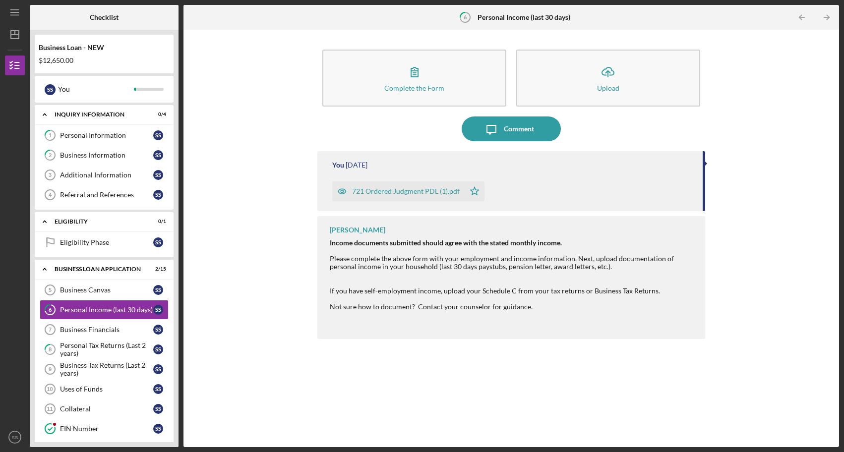
click at [800, 81] on div "Complete the Form Form Icon/Upload Upload Icon/Message Comment You [DATE] 721 O…" at bounding box center [510, 238] width 645 height 407
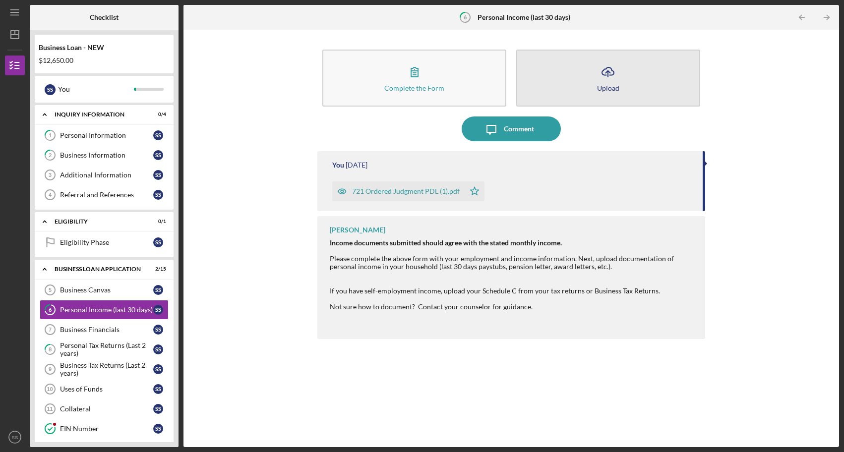
click at [616, 82] on icon "Icon/Upload" at bounding box center [607, 71] width 25 height 25
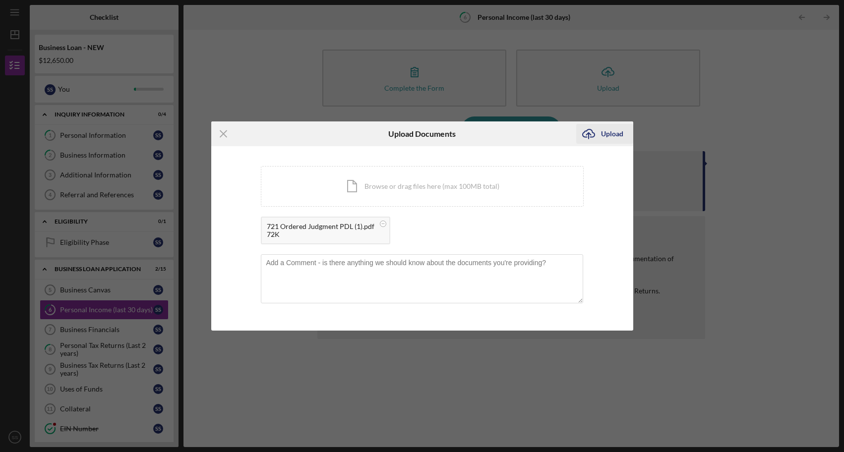
click at [619, 133] on div "Upload" at bounding box center [612, 134] width 22 height 20
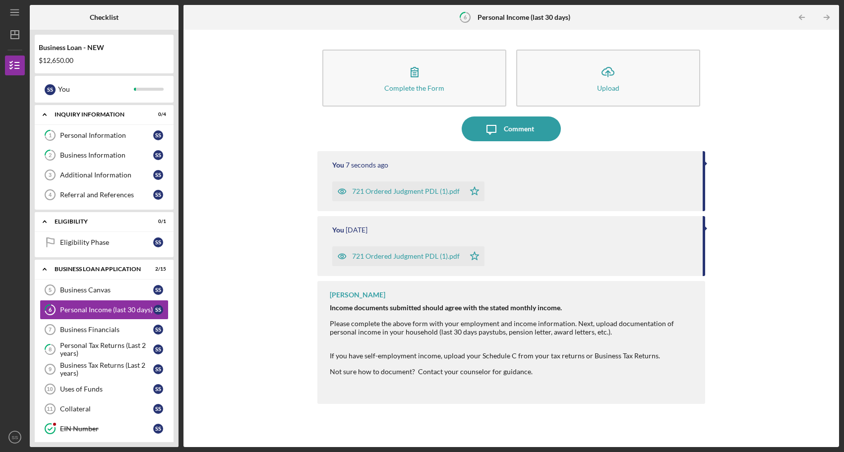
click at [706, 164] on div at bounding box center [705, 163] width 2 height 5
click at [704, 165] on div at bounding box center [705, 163] width 2 height 5
click at [706, 228] on div at bounding box center [705, 228] width 2 height 5
click at [696, 254] on div "You [DATE] 721 Ordered Judgment PDL (1).pdf Icon/Star" at bounding box center [510, 246] width 387 height 60
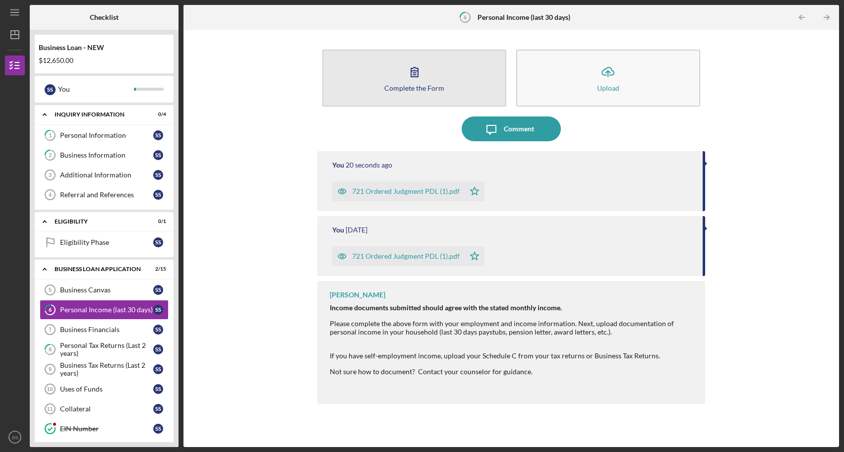
click at [407, 74] on icon "button" at bounding box center [414, 71] width 25 height 25
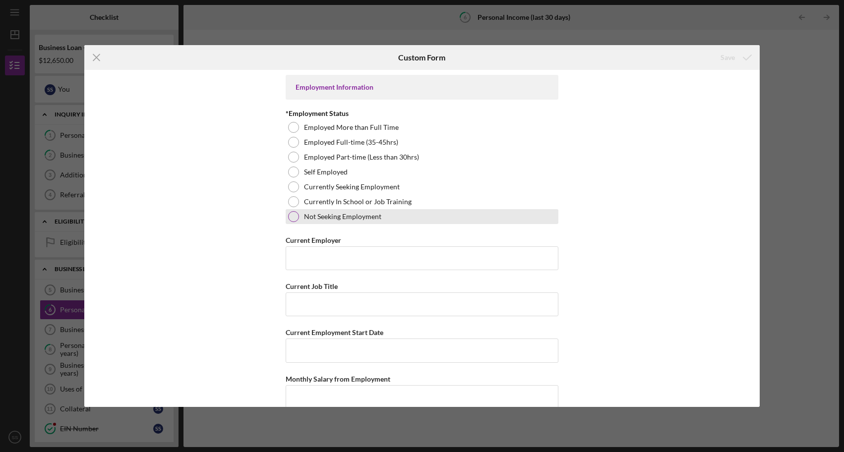
click at [289, 218] on div at bounding box center [293, 216] width 11 height 11
click at [344, 256] on input "Current Employer" at bounding box center [421, 258] width 273 height 24
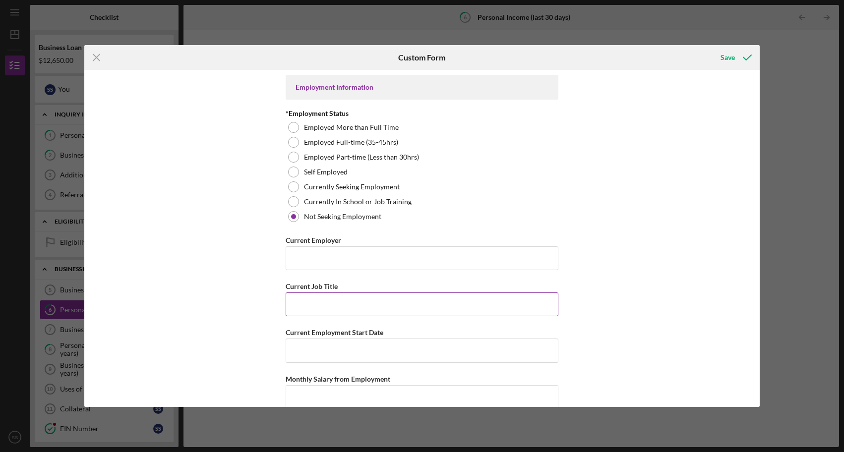
click at [351, 307] on input "Current Job Title" at bounding box center [421, 304] width 273 height 24
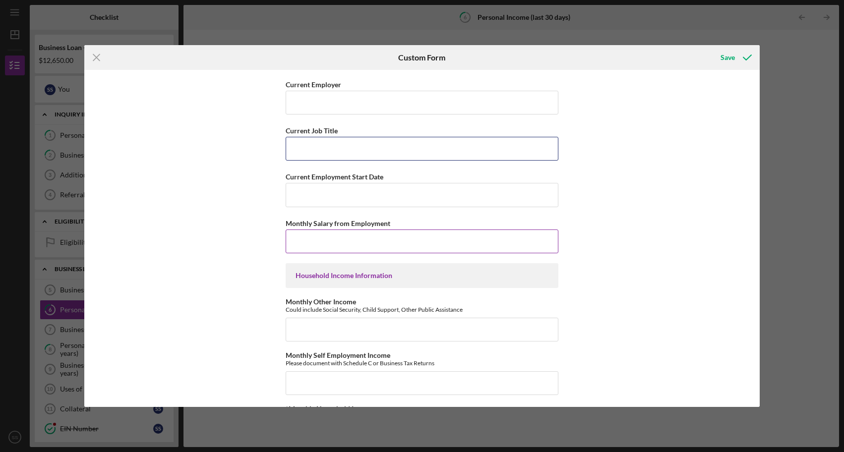
scroll to position [160, 0]
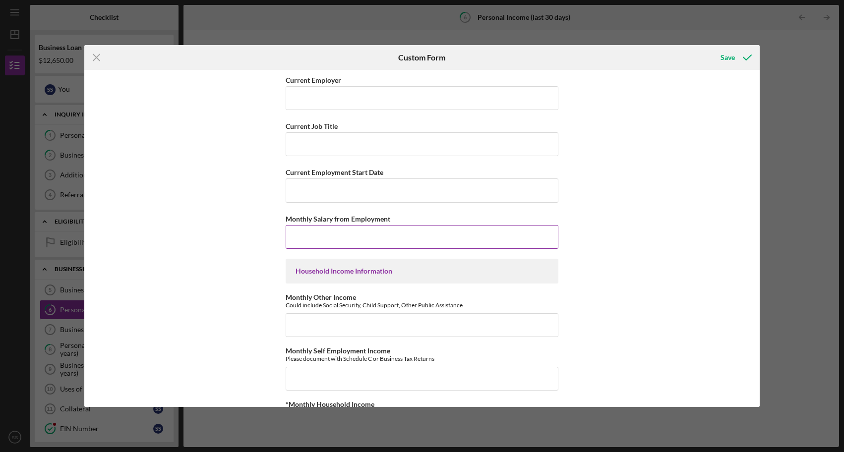
click at [333, 242] on input "Monthly Salary from Employment" at bounding box center [421, 237] width 273 height 24
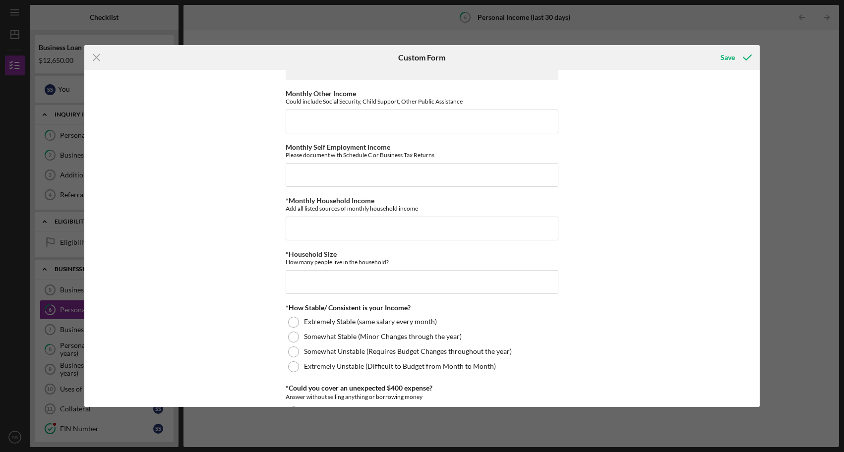
scroll to position [367, 0]
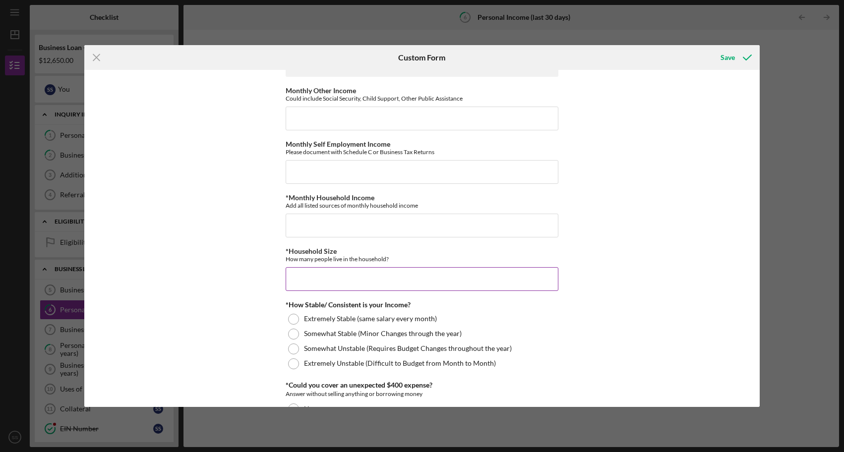
click at [321, 280] on input "*Household Size" at bounding box center [421, 279] width 273 height 24
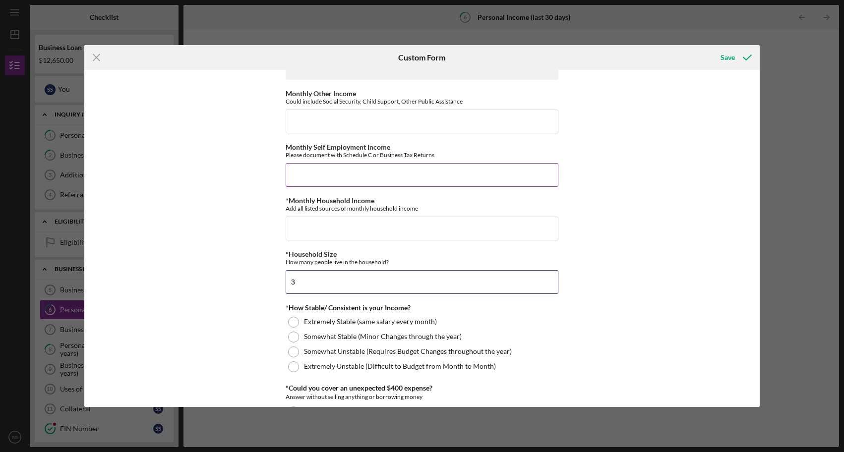
type input "3"
click at [311, 171] on input "Monthly Self Employment Income" at bounding box center [421, 175] width 273 height 24
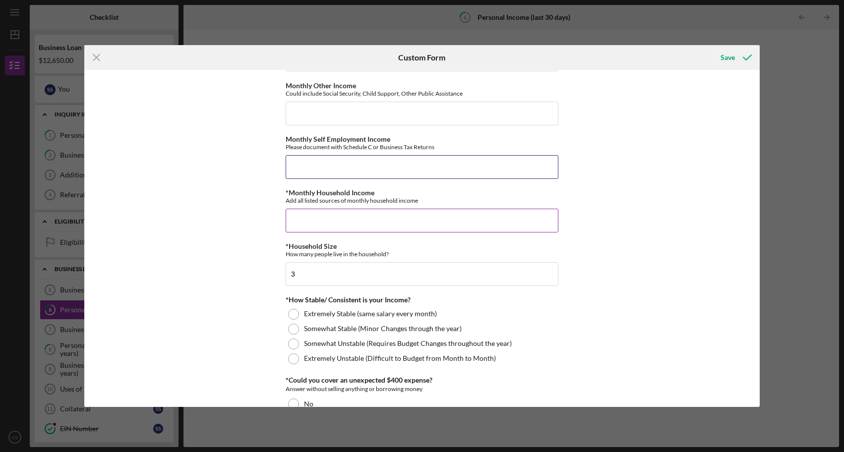
scroll to position [370, 0]
click at [315, 224] on input "*Monthly Household Income" at bounding box center [421, 222] width 273 height 24
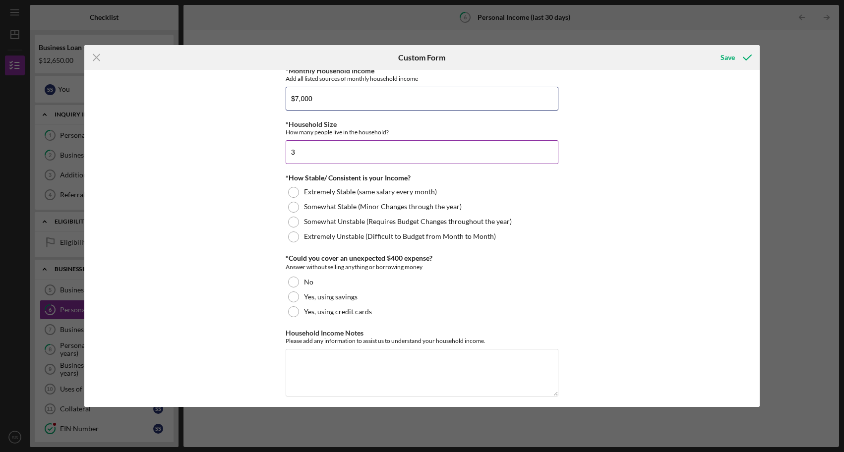
scroll to position [494, 0]
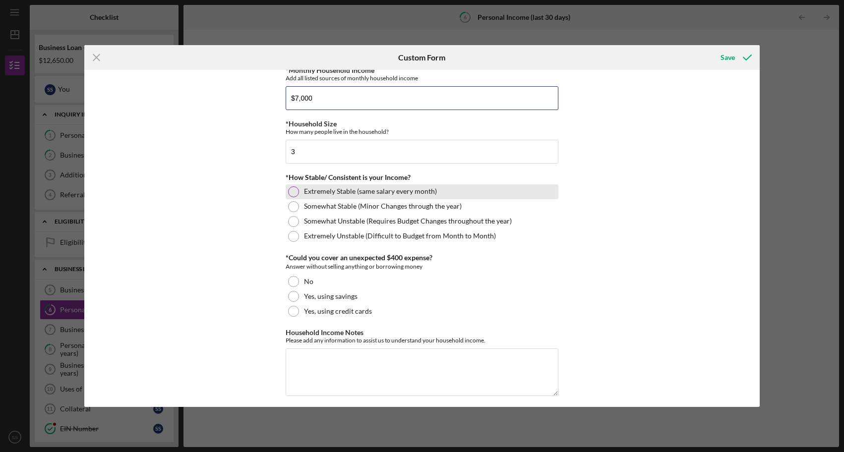
type input "$7,000"
click at [293, 191] on div at bounding box center [293, 191] width 11 height 11
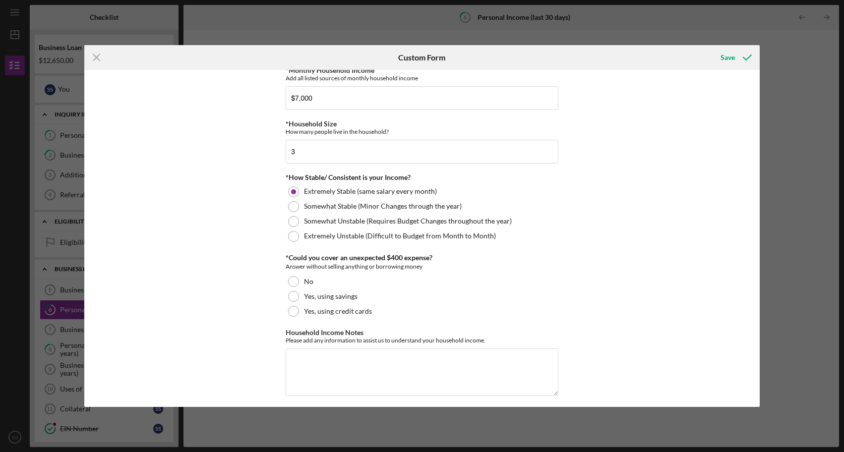
scroll to position [499, 0]
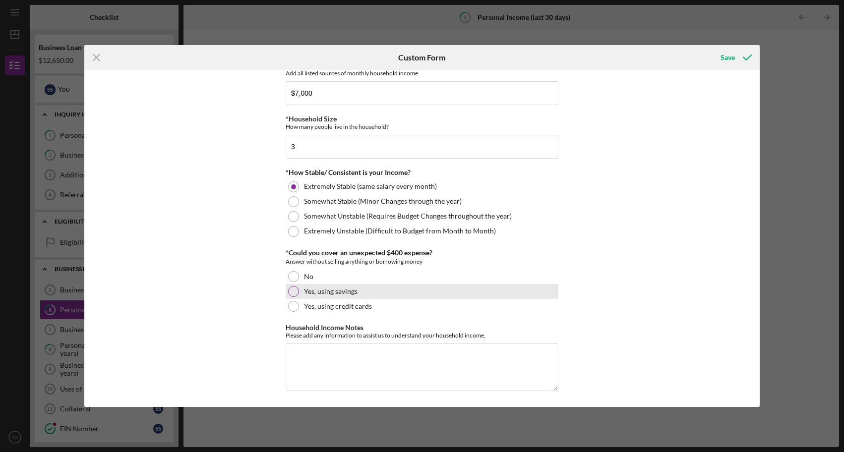
click at [291, 293] on div at bounding box center [293, 291] width 11 height 11
click at [666, 272] on div "Employment Information *Employment Status Employed More than Full Time Employed…" at bounding box center [421, 238] width 675 height 337
click at [731, 62] on div "Save" at bounding box center [727, 58] width 14 height 20
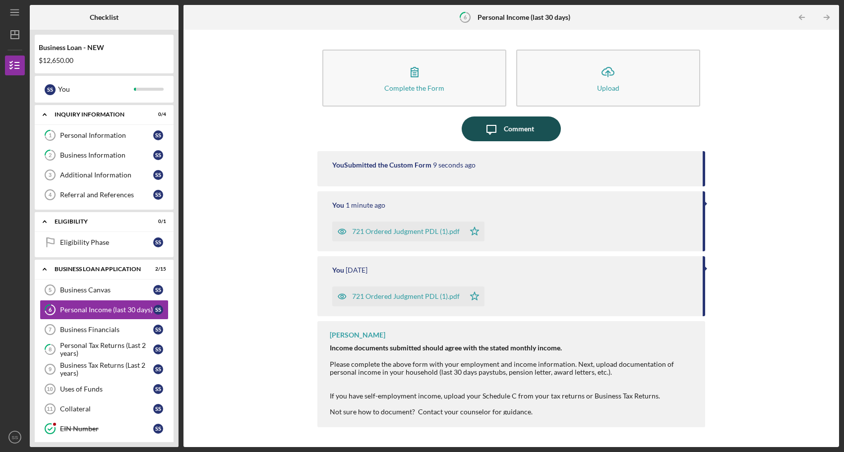
click at [505, 127] on div "Comment" at bounding box center [519, 128] width 30 height 25
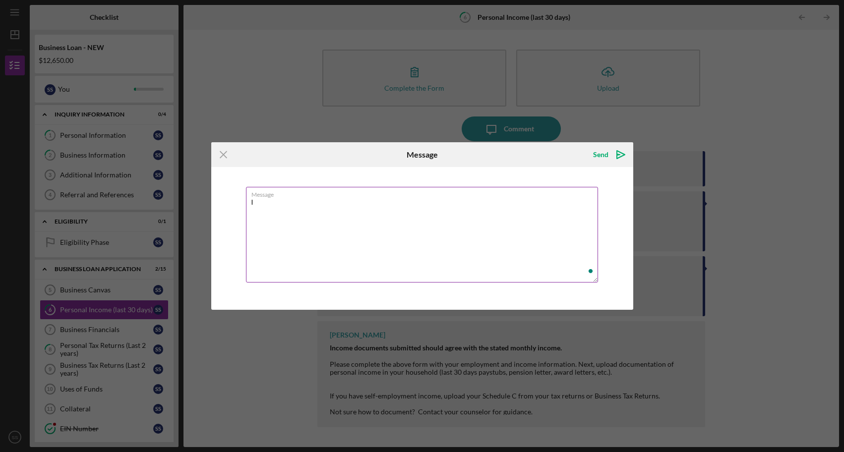
type textarea "I"
type textarea "I mistakenly uploaded the same document twice and can't figure out how to remov…"
click at [616, 156] on icon "Icon/icon-invite-send" at bounding box center [620, 154] width 25 height 25
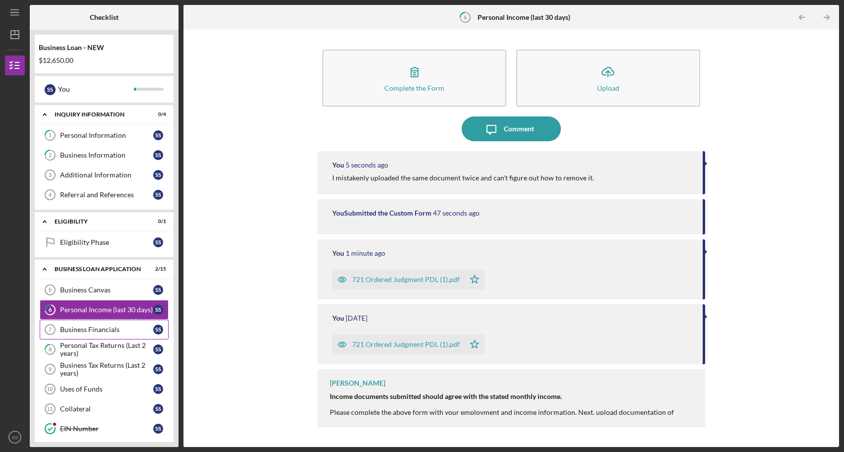
click at [110, 330] on div "Business Financials" at bounding box center [106, 330] width 93 height 8
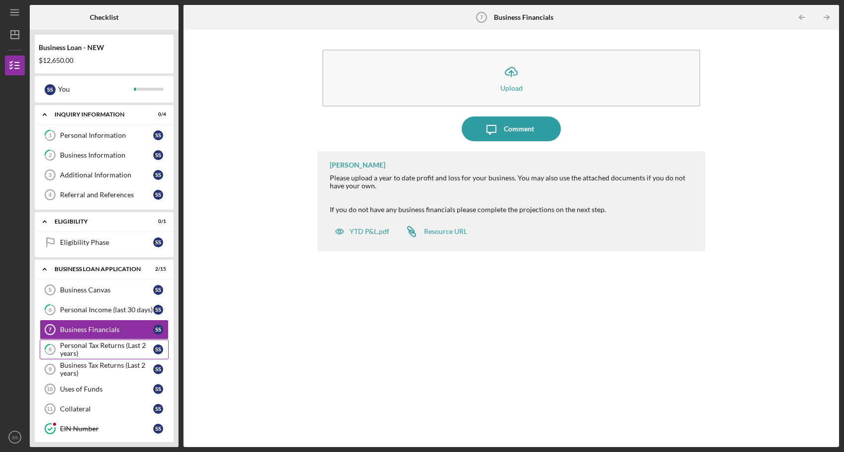
click at [112, 349] on div "Personal Tax Returns (Last 2 years)" at bounding box center [106, 349] width 93 height 16
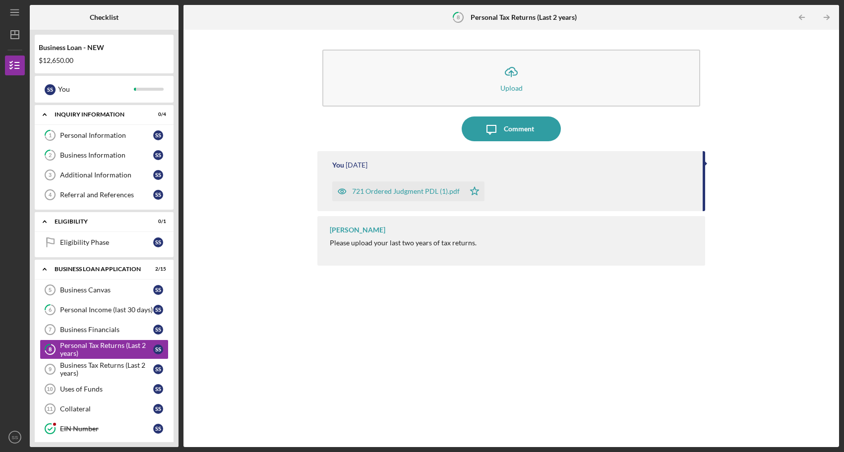
click at [543, 184] on div "721 Ordered Judgment PDL (1).pdf Icon/Star" at bounding box center [512, 188] width 360 height 25
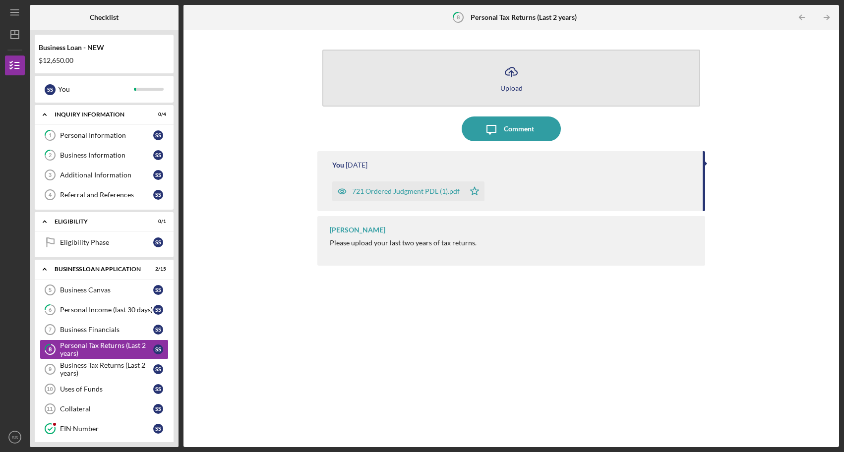
click at [500, 85] on div "Upload" at bounding box center [511, 87] width 22 height 7
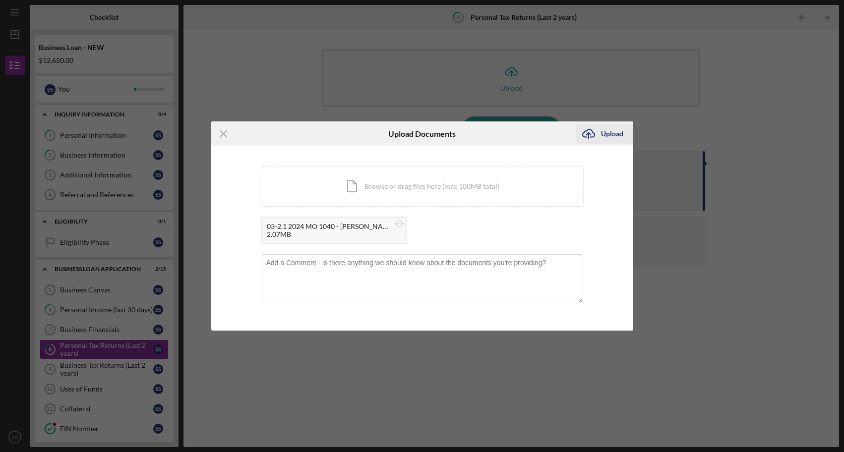
click at [620, 137] on div "Upload" at bounding box center [612, 134] width 22 height 20
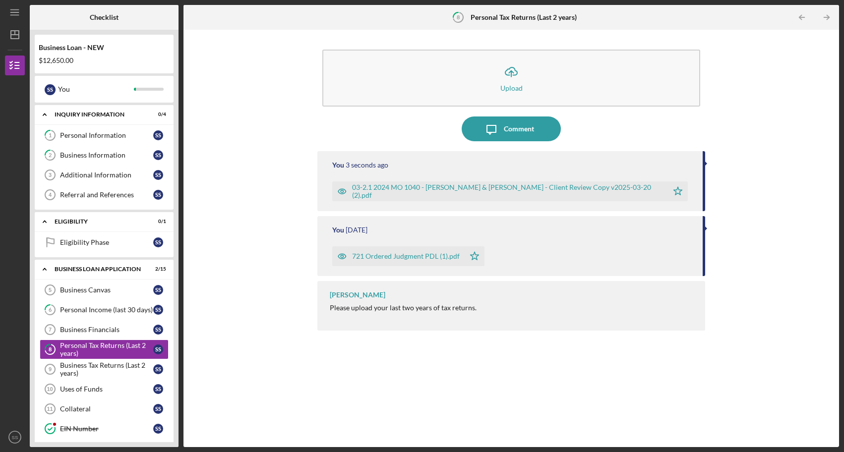
click at [573, 243] on div "721 Ordered Judgment PDL (1).pdf Icon/Star" at bounding box center [512, 253] width 360 height 25
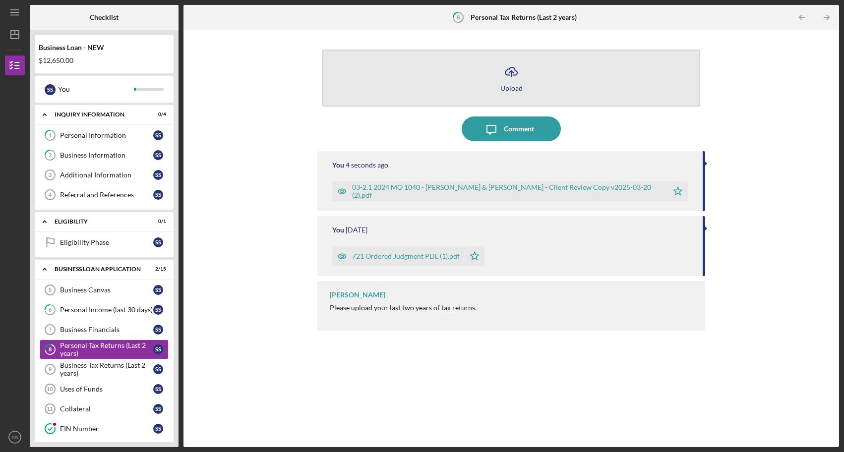
click at [523, 73] on button "Icon/Upload Upload" at bounding box center [510, 78] width 377 height 57
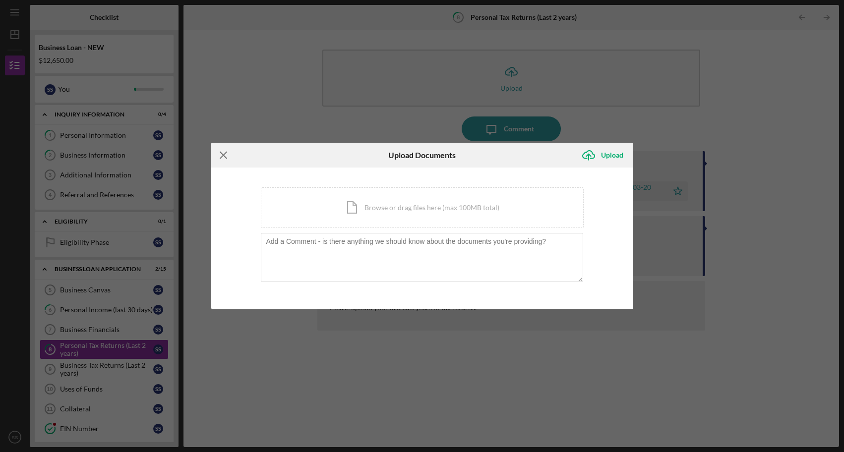
click at [220, 154] on icon "Icon/Menu Close" at bounding box center [223, 155] width 25 height 25
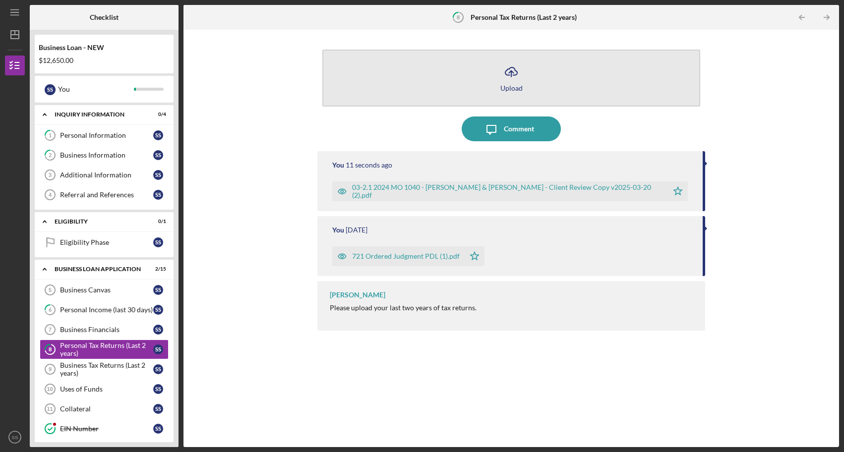
click at [604, 59] on button "Icon/Upload Upload" at bounding box center [510, 78] width 377 height 57
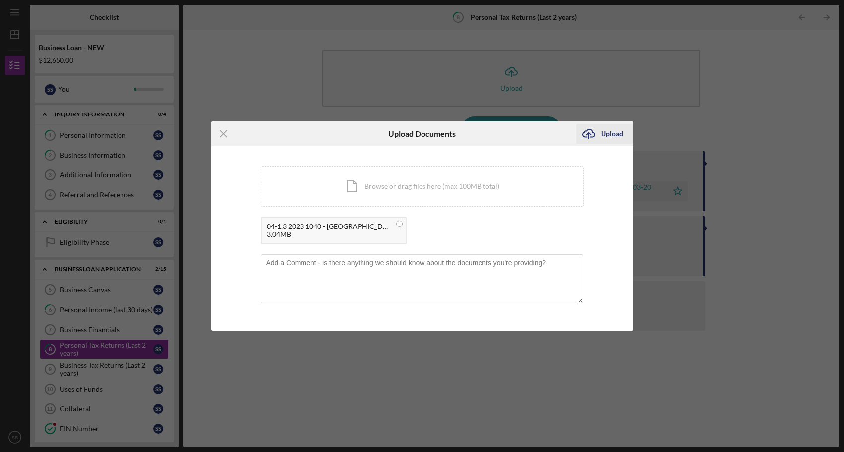
click at [621, 133] on div "Upload" at bounding box center [612, 134] width 22 height 20
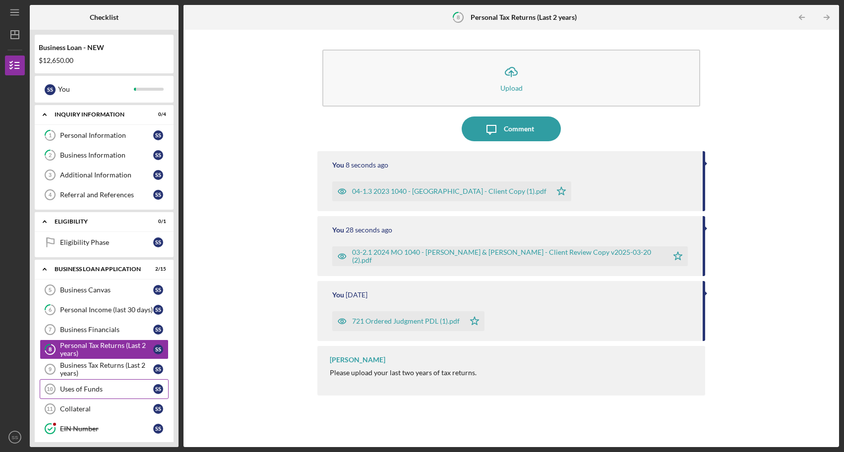
click at [118, 391] on div "Uses of Funds" at bounding box center [106, 389] width 93 height 8
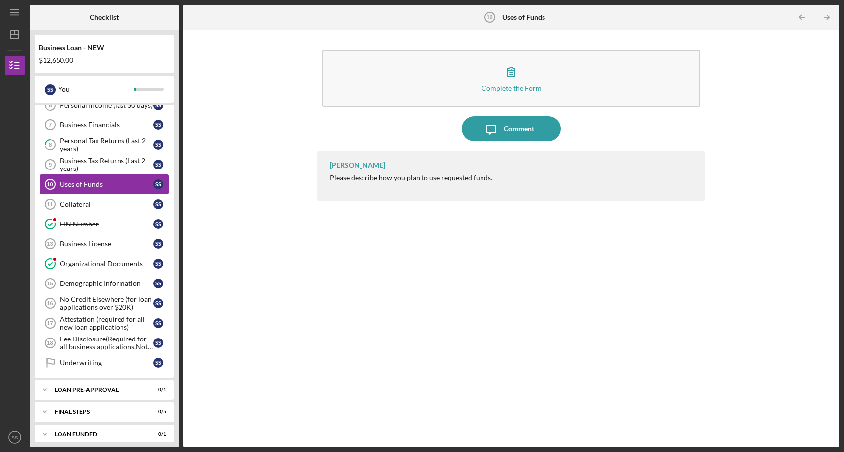
scroll to position [212, 0]
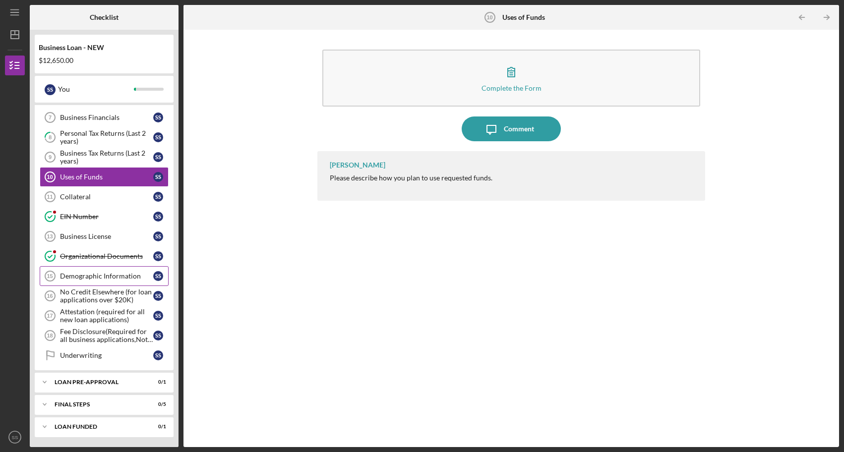
click at [97, 277] on div "Demographic Information" at bounding box center [106, 276] width 93 height 8
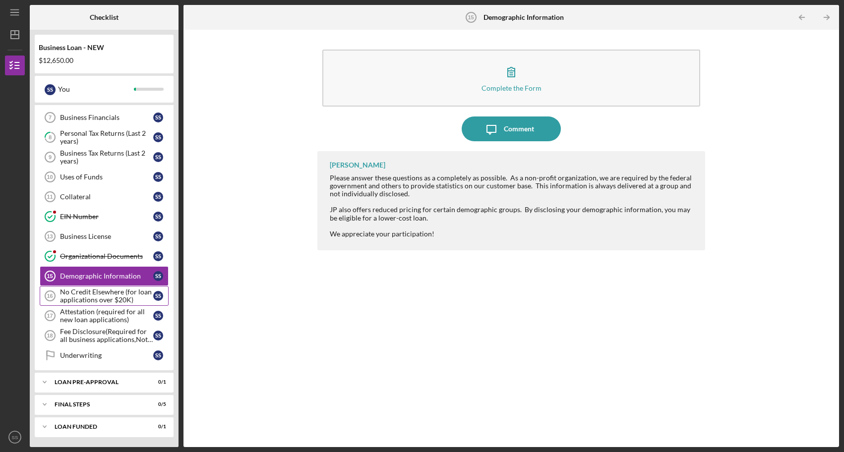
click at [96, 299] on div "No Credit Elsewhere (for loan applications over $20K)" at bounding box center [106, 296] width 93 height 16
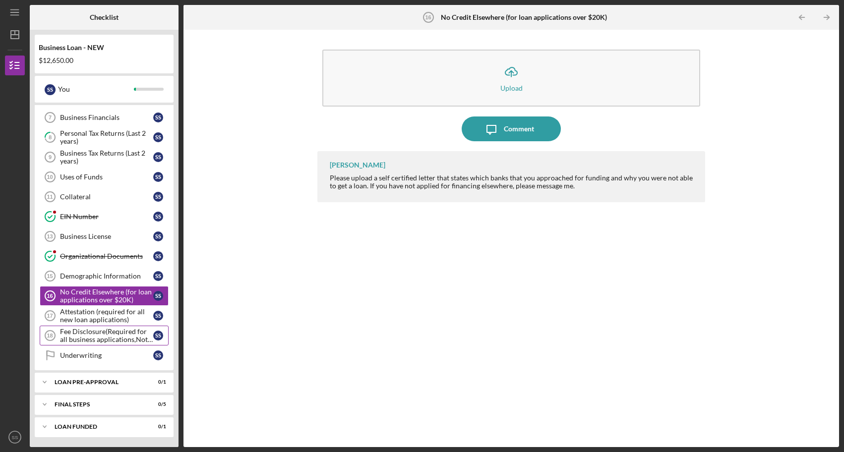
click at [78, 339] on div "Fee Disclosure(Required for all business applications,Not needed for Contractor…" at bounding box center [106, 336] width 93 height 16
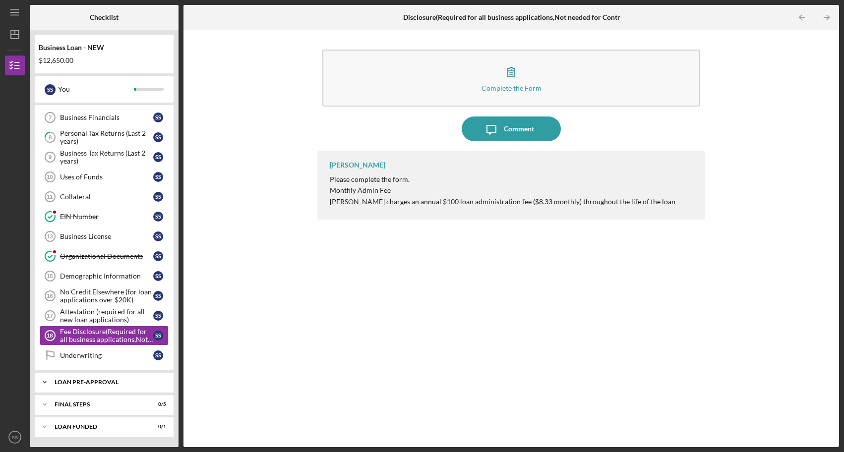
click at [96, 383] on div "LOAN PRE-APPROVAL" at bounding box center [108, 382] width 107 height 6
click at [116, 405] on div "Loan Pre-Approval" at bounding box center [106, 403] width 93 height 8
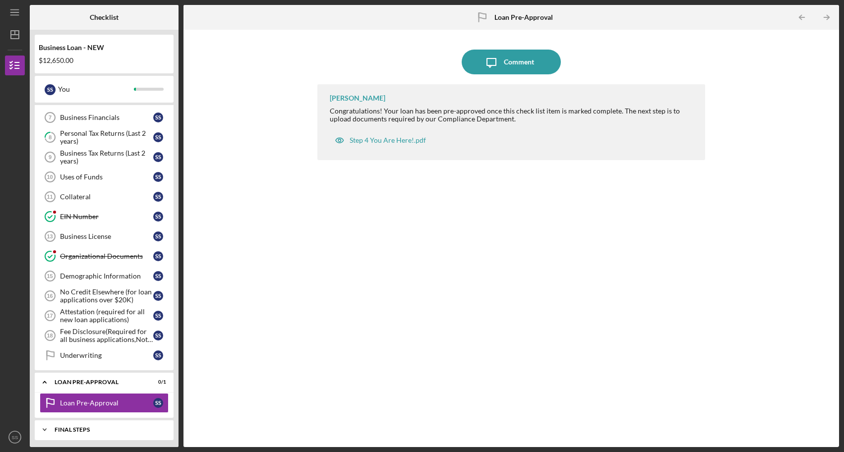
scroll to position [237, 0]
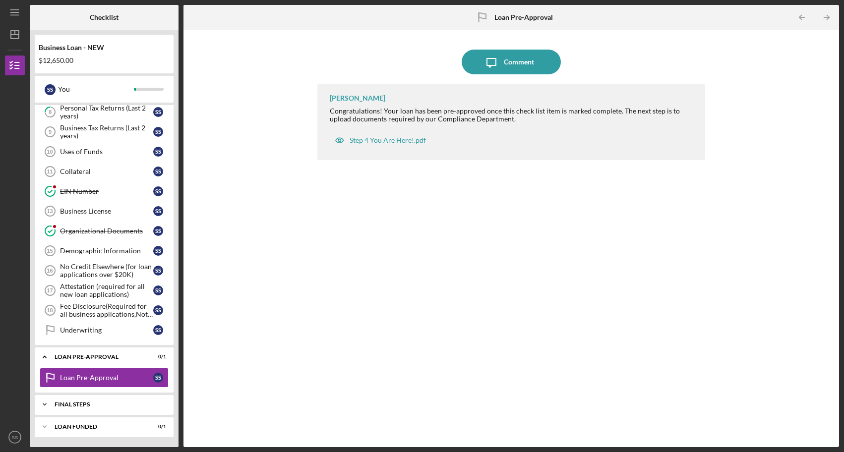
click at [111, 403] on div "FINAL STEPS" at bounding box center [108, 404] width 107 height 6
click at [115, 331] on div "Underwriting" at bounding box center [106, 330] width 93 height 8
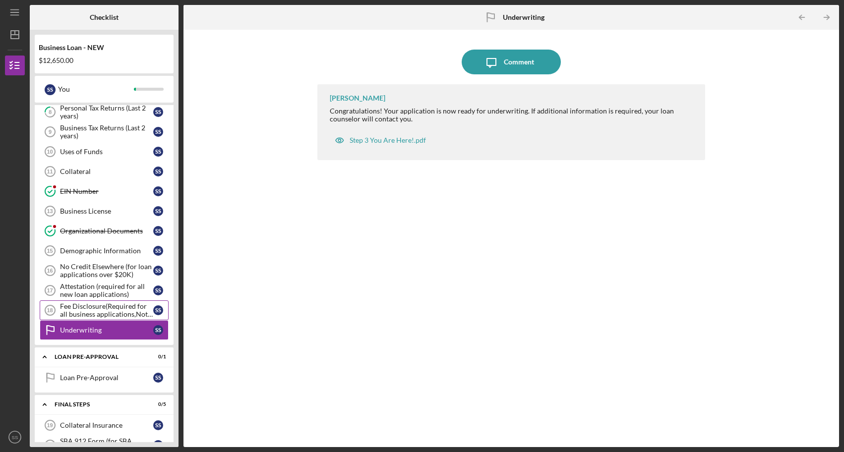
click at [109, 313] on div "Fee Disclosure(Required for all business applications,Not needed for Contractor…" at bounding box center [106, 310] width 93 height 16
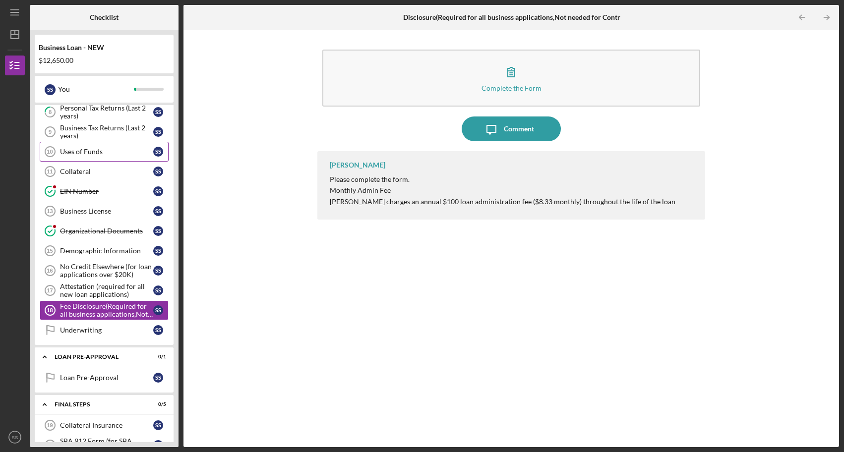
click at [96, 153] on div "Uses of Funds" at bounding box center [106, 152] width 93 height 8
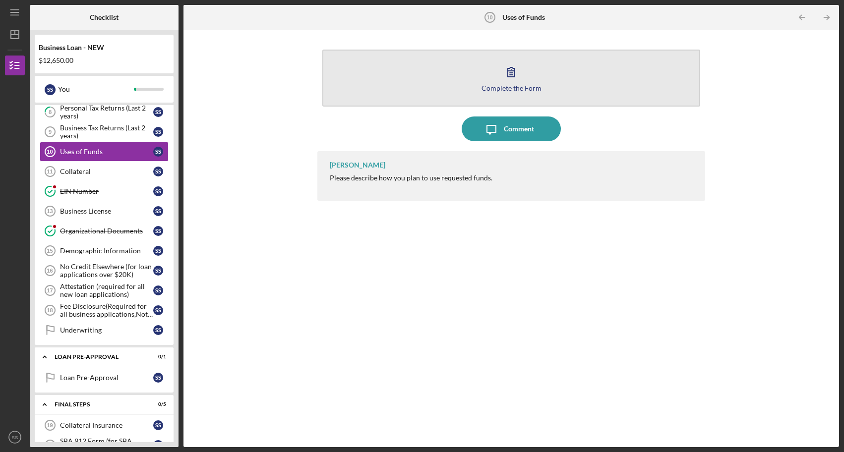
click at [514, 70] on icon "button" at bounding box center [511, 71] width 7 height 9
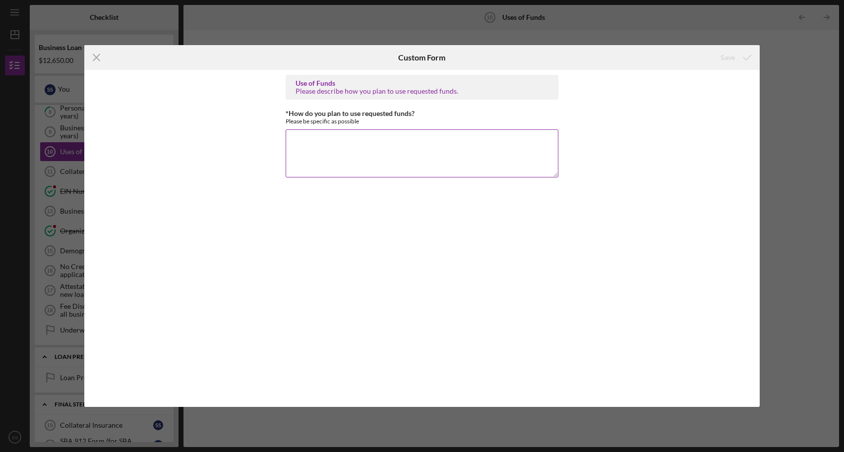
click at [308, 144] on textarea "*How do you plan to use requested funds?" at bounding box center [421, 153] width 273 height 48
click at [314, 141] on textarea "Teams Membership," at bounding box center [421, 153] width 273 height 48
click at [351, 142] on textarea "Teams Membership," at bounding box center [421, 153] width 273 height 48
click at [393, 145] on textarea "Zoom Business Membership," at bounding box center [421, 153] width 273 height 48
click at [381, 144] on textarea "Zoom Business Membership, Advertising." at bounding box center [421, 153] width 273 height 48
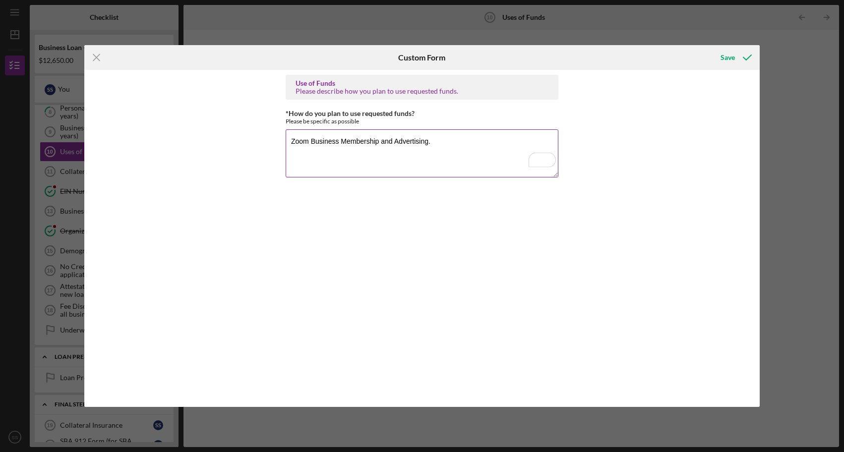
click at [398, 141] on textarea "Zoom Business Membership and Advertising." at bounding box center [421, 153] width 273 height 48
type textarea "Zoom Business Membership and advertising."
click at [449, 241] on div "Use of Funds Please describe how you plan to use requested funds. *How do you p…" at bounding box center [421, 238] width 273 height 327
click at [727, 57] on div "Save" at bounding box center [727, 58] width 14 height 20
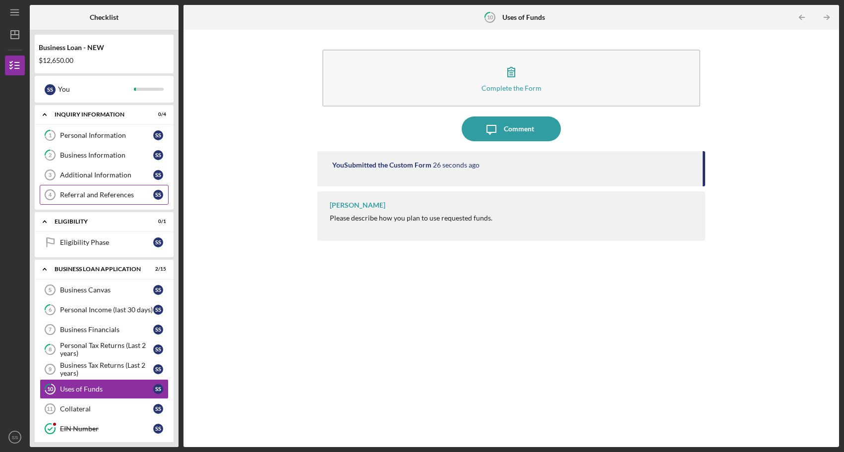
click at [120, 201] on link "Referral and References 4 [PERSON_NAME] and References S S" at bounding box center [104, 195] width 129 height 20
